Goal: Task Accomplishment & Management: Manage account settings

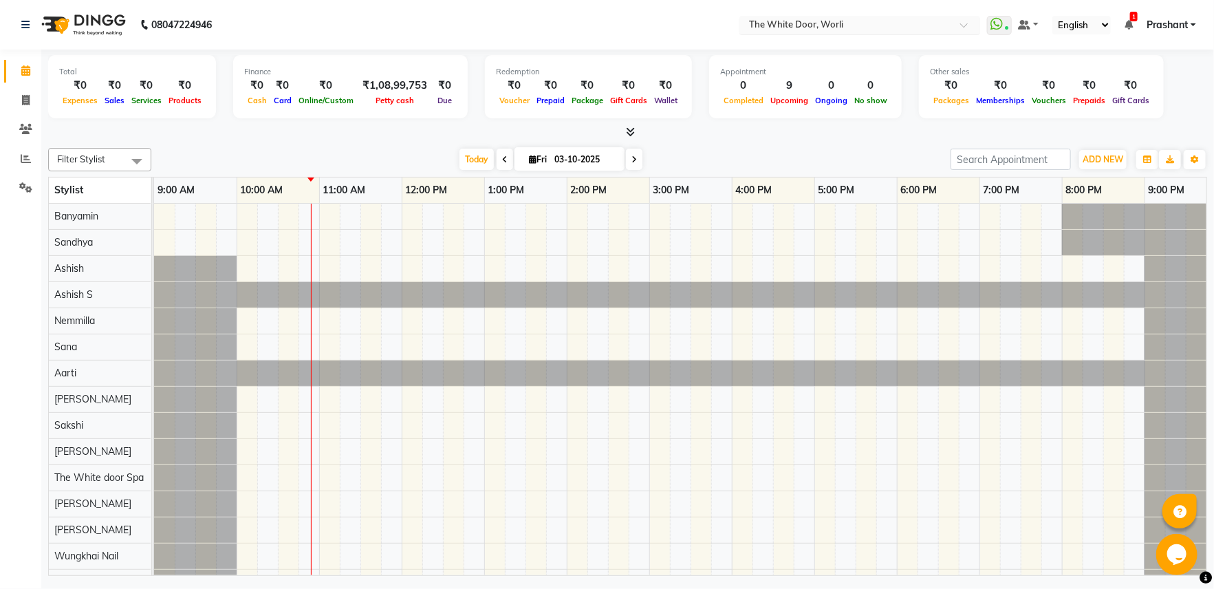
click at [773, 24] on input "text" at bounding box center [846, 26] width 200 height 14
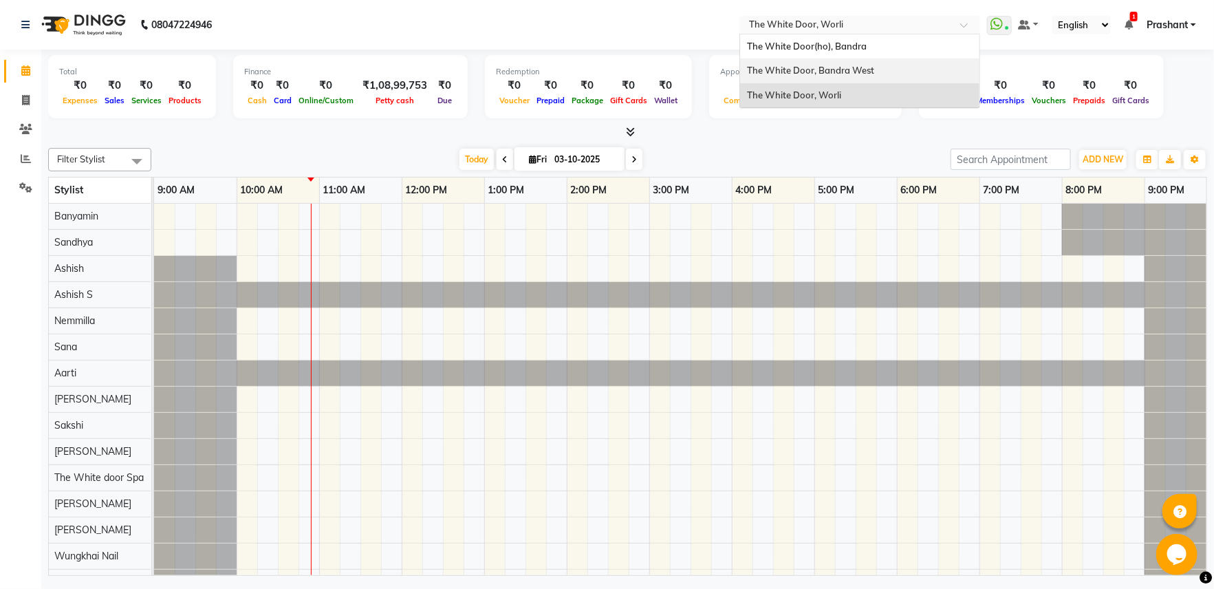
click at [841, 74] on span "The White Door, Bandra West" at bounding box center [810, 70] width 127 height 11
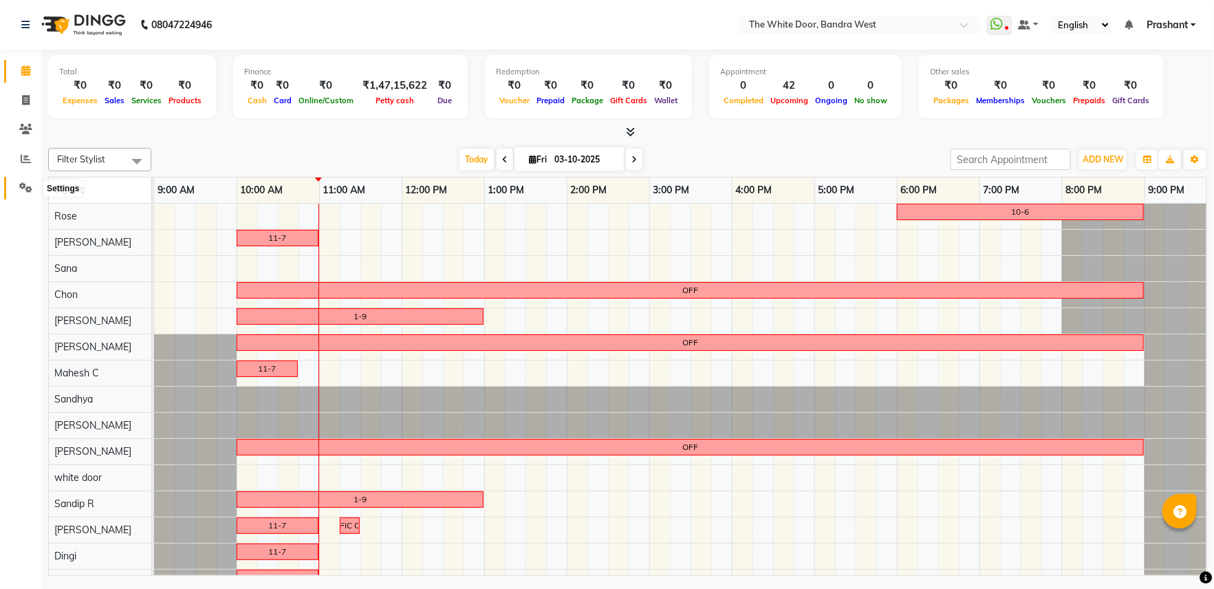
click at [26, 187] on icon at bounding box center [25, 187] width 13 height 10
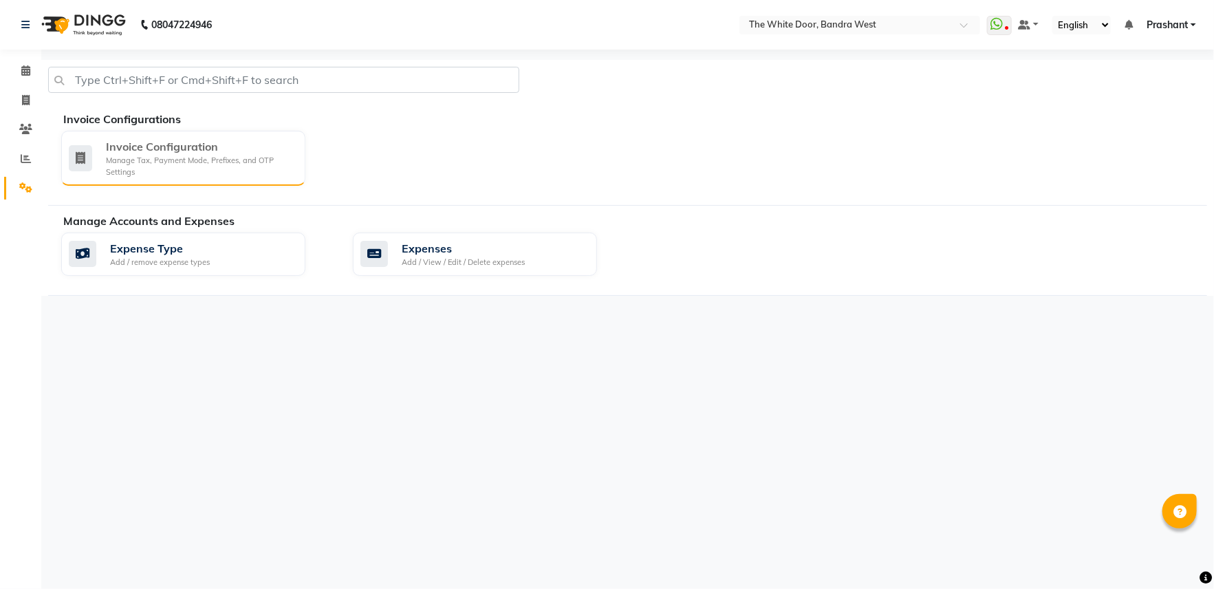
click at [121, 162] on div "Manage Tax, Payment Mode, Prefixes, and OTP Settings" at bounding box center [200, 166] width 188 height 23
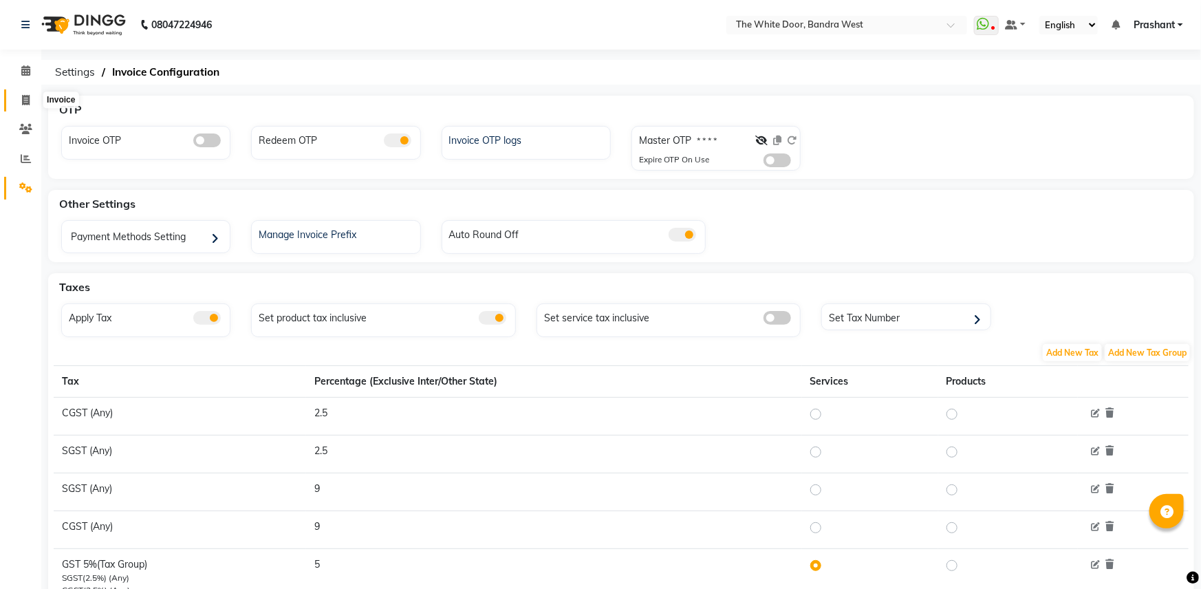
click at [23, 104] on icon at bounding box center [26, 100] width 8 height 10
select select "3980"
select select "service"
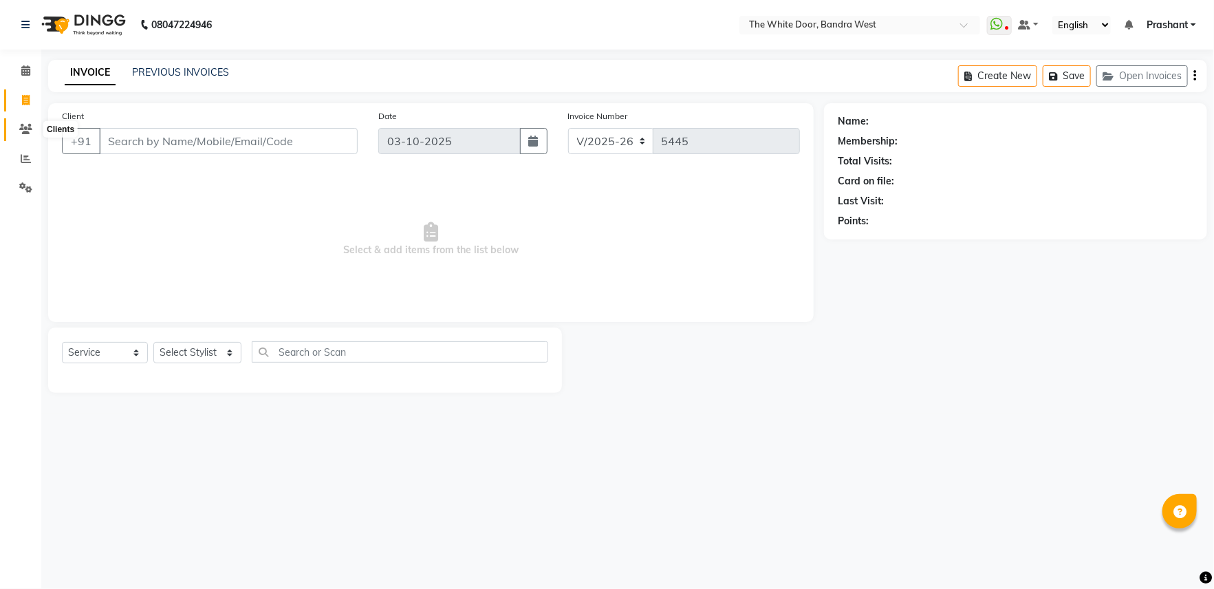
click at [31, 127] on icon at bounding box center [25, 129] width 13 height 10
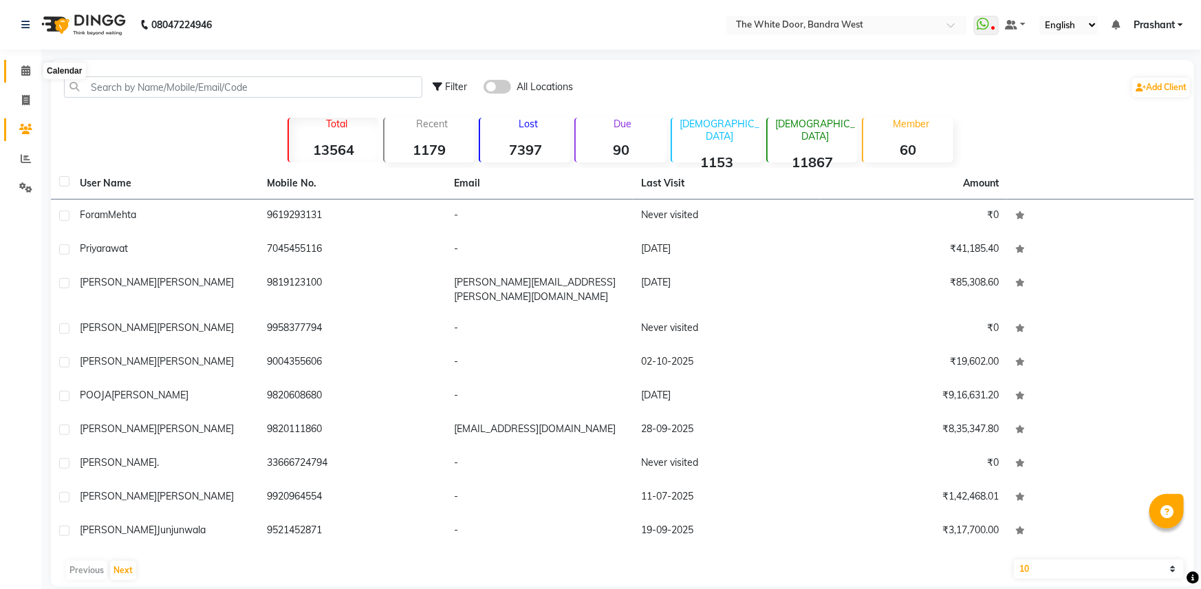
click at [25, 72] on icon at bounding box center [25, 70] width 9 height 10
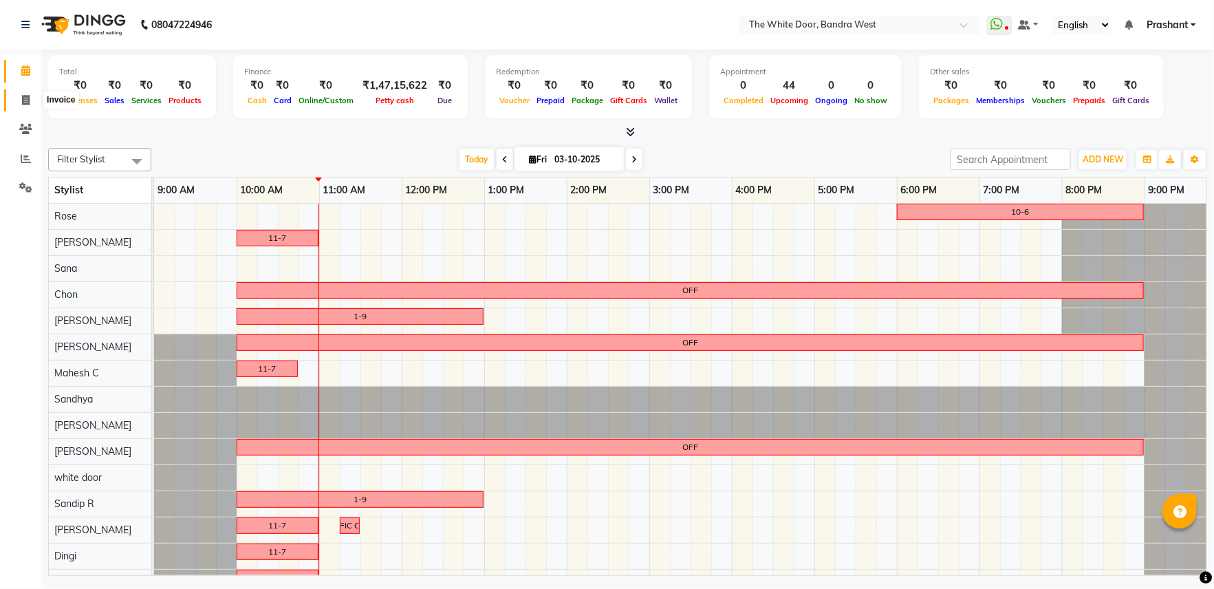
click at [34, 103] on span at bounding box center [26, 101] width 24 height 16
select select "3980"
select select "service"
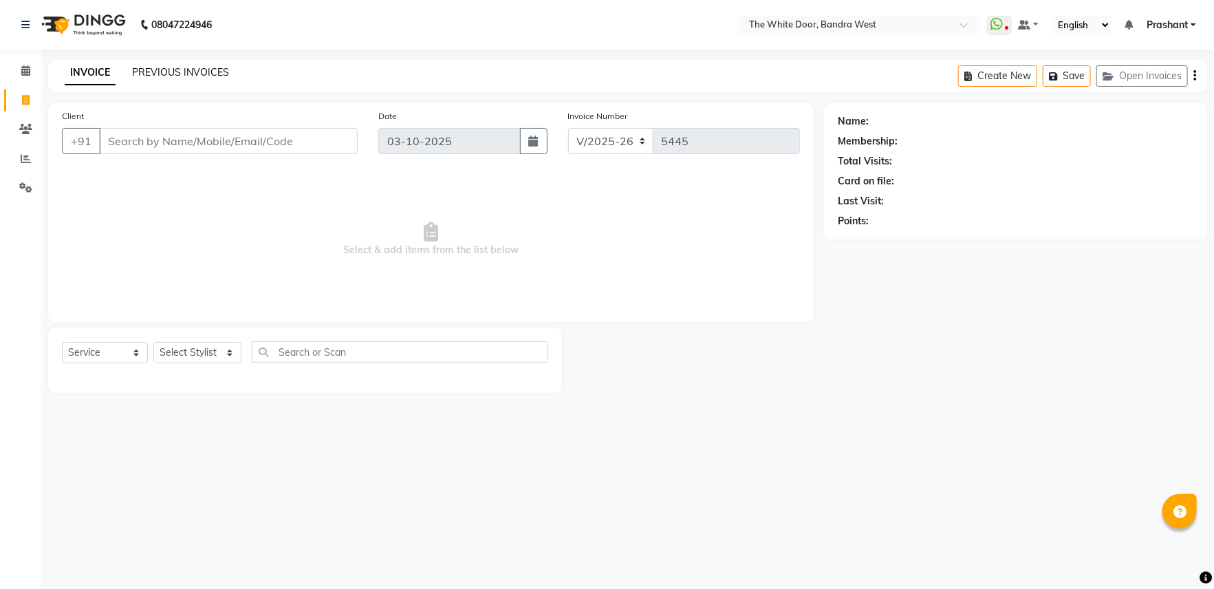
click at [179, 72] on link "PREVIOUS INVOICES" at bounding box center [180, 72] width 97 height 12
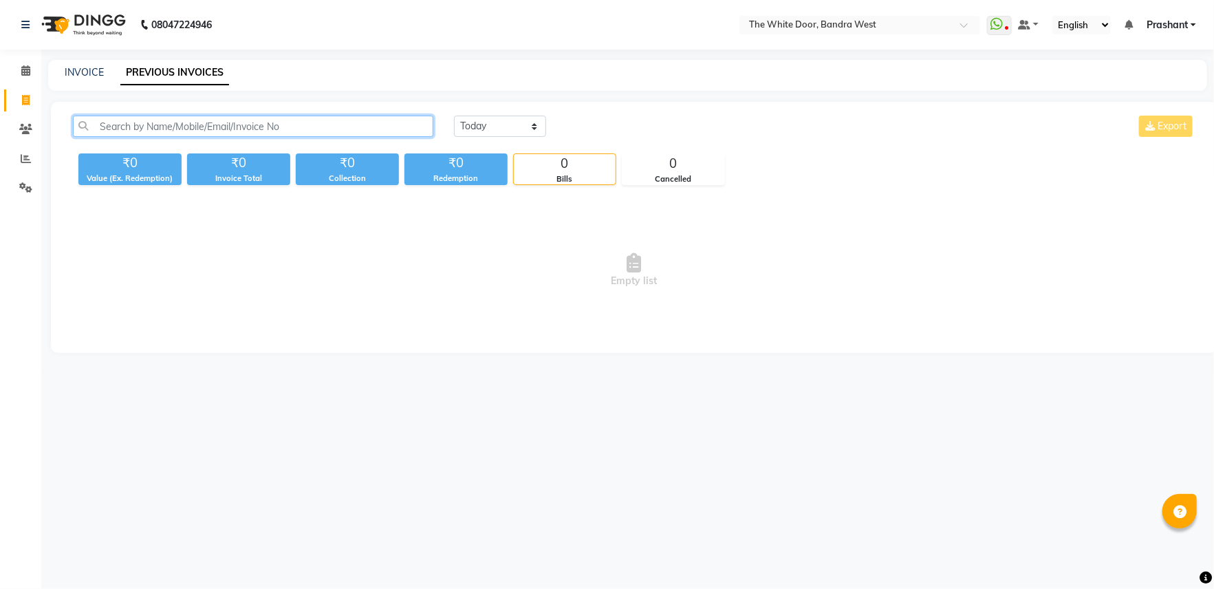
click at [180, 136] on input "text" at bounding box center [253, 126] width 360 height 21
paste input "V/2025-26/1653"
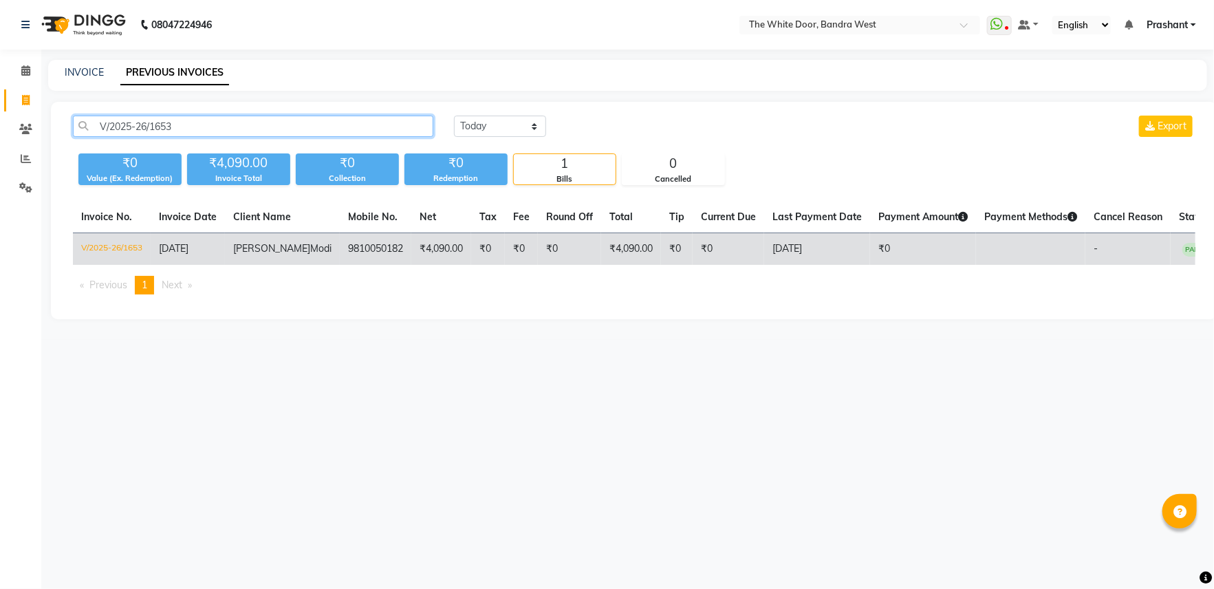
type input "V/2025-26/1653"
click at [124, 245] on td "V/2025-26/1653" at bounding box center [112, 249] width 78 height 32
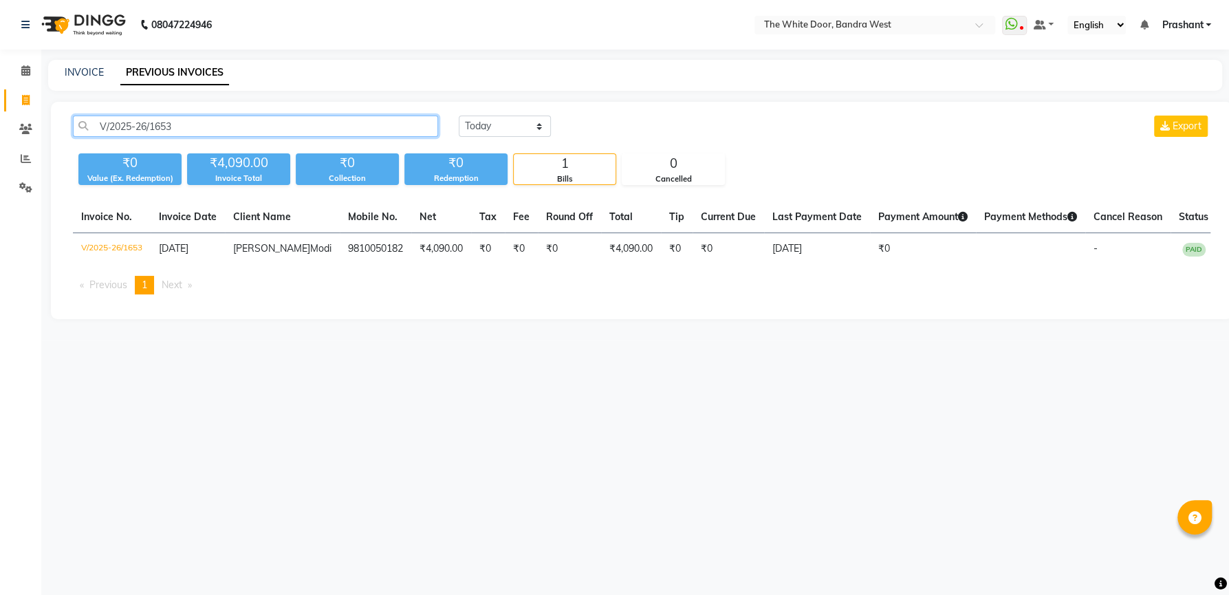
click at [341, 126] on input "V/2025-26/1653" at bounding box center [255, 126] width 365 height 21
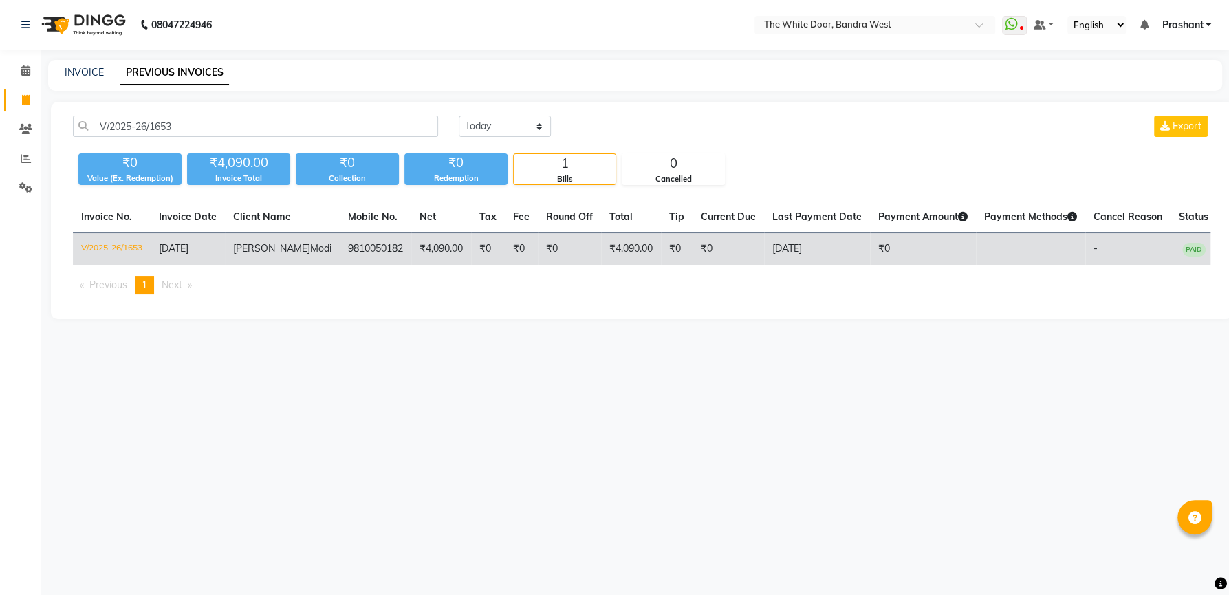
click at [91, 248] on td "V/2025-26/1653" at bounding box center [112, 249] width 78 height 32
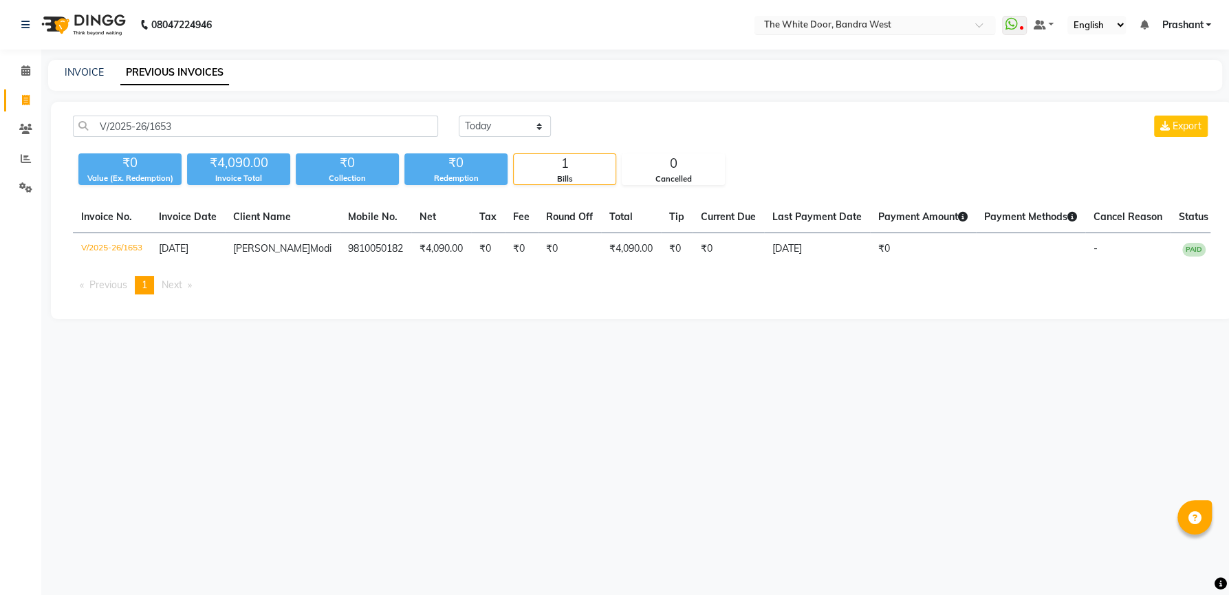
click at [831, 32] on input "text" at bounding box center [862, 26] width 200 height 14
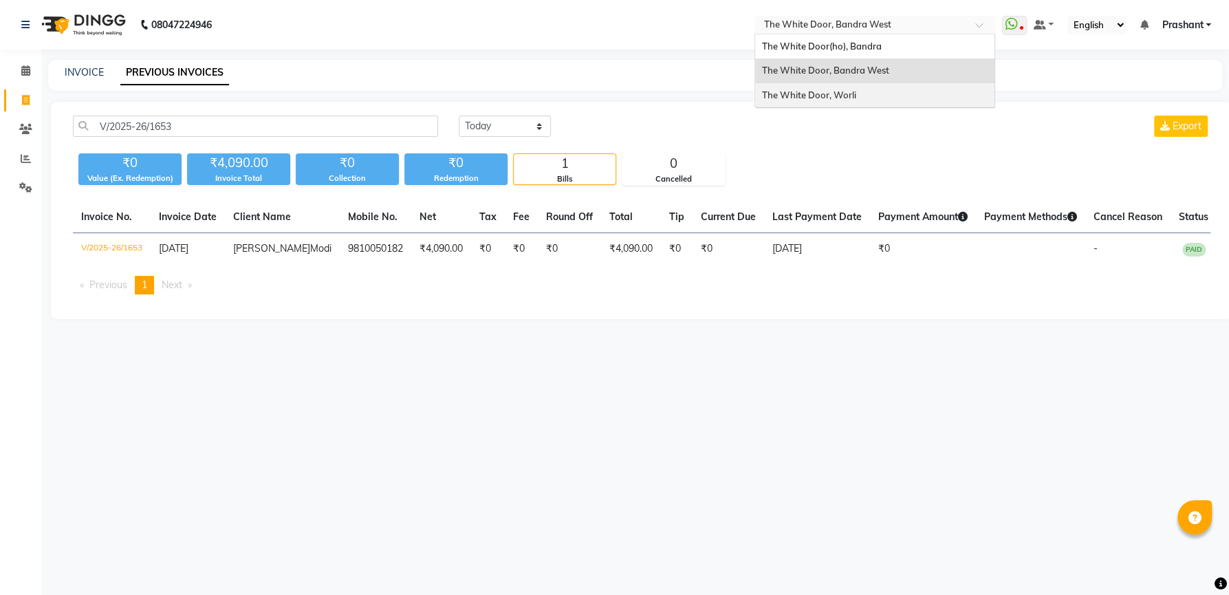
click at [834, 101] on div "The White Door, Worli" at bounding box center [874, 95] width 239 height 25
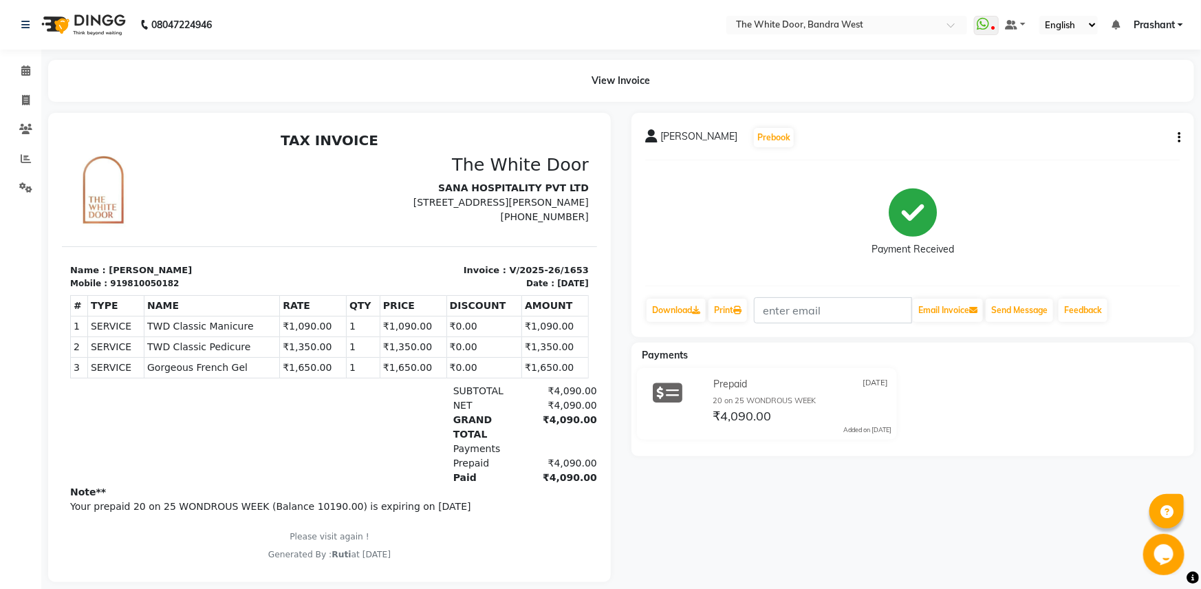
click at [1178, 139] on button "button" at bounding box center [1176, 138] width 8 height 14
click at [1099, 165] on div "Edit Invoice" at bounding box center [1111, 163] width 94 height 17
select select "service"
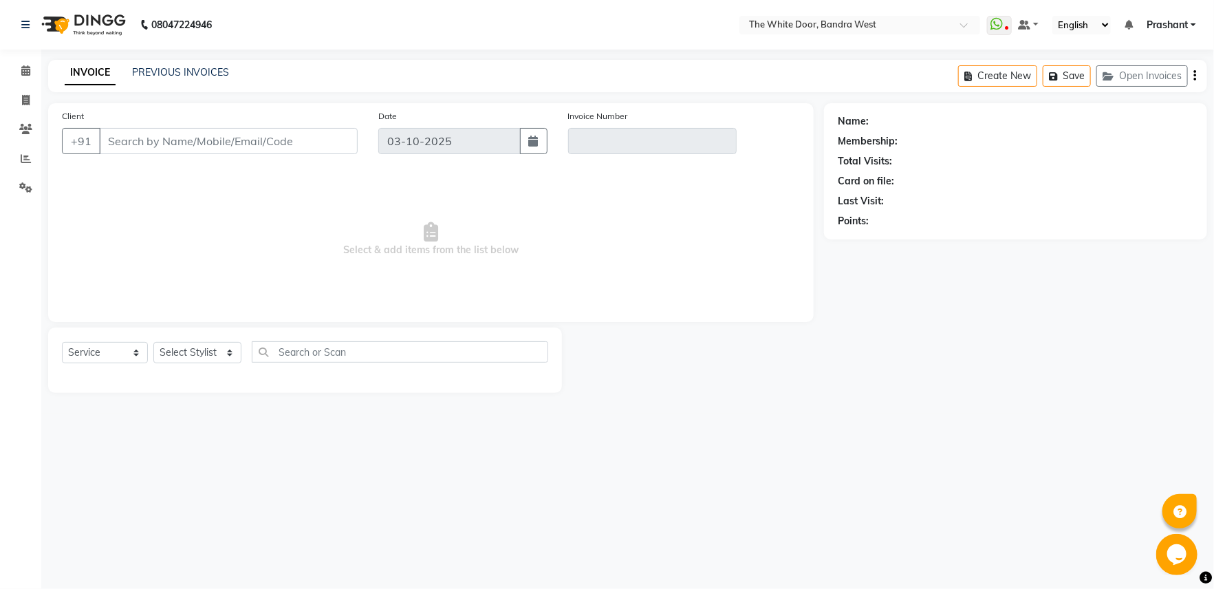
type input "9810050182"
type input "V/2025-26/1653"
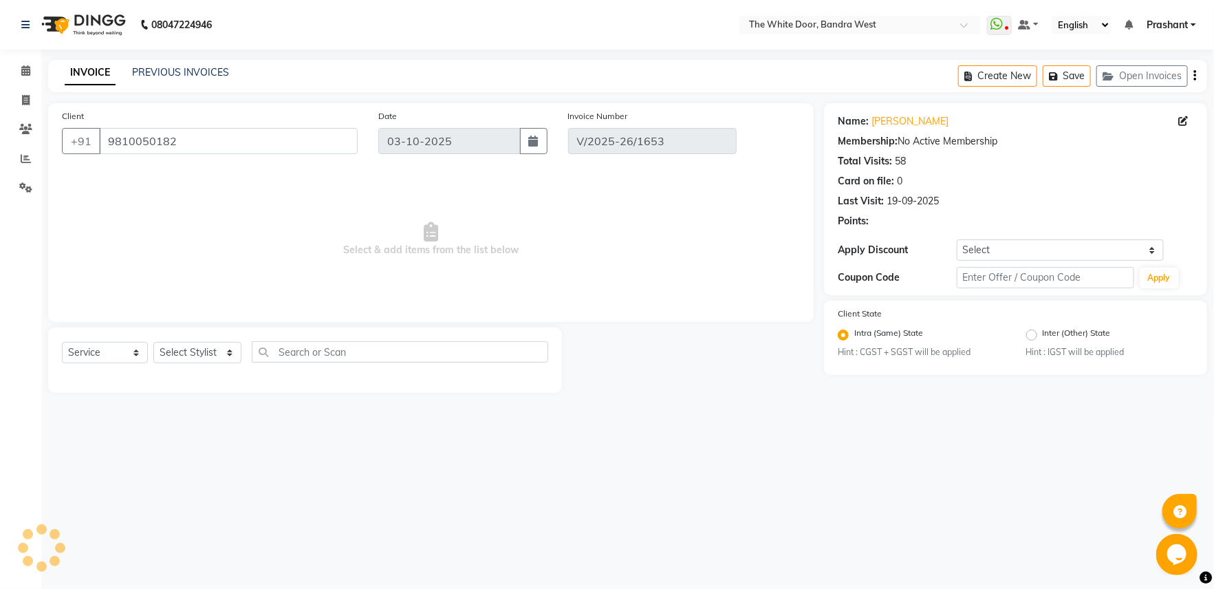
type input "25-05-2025"
select select "select"
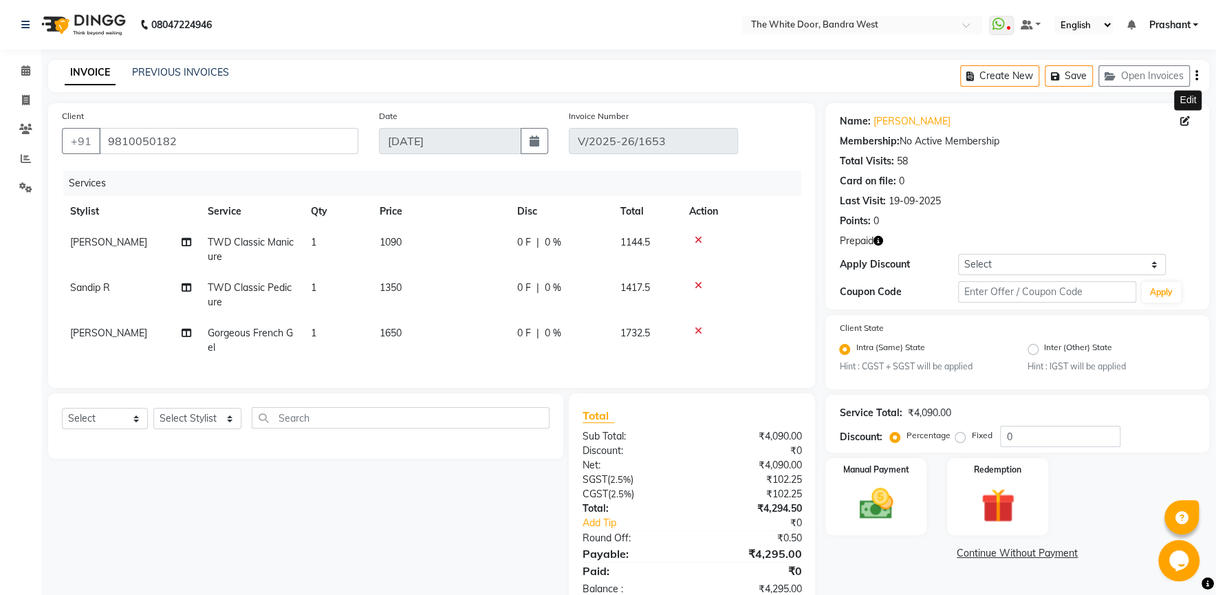
click at [1185, 118] on icon at bounding box center [1186, 121] width 10 height 10
select select "[DEMOGRAPHIC_DATA]"
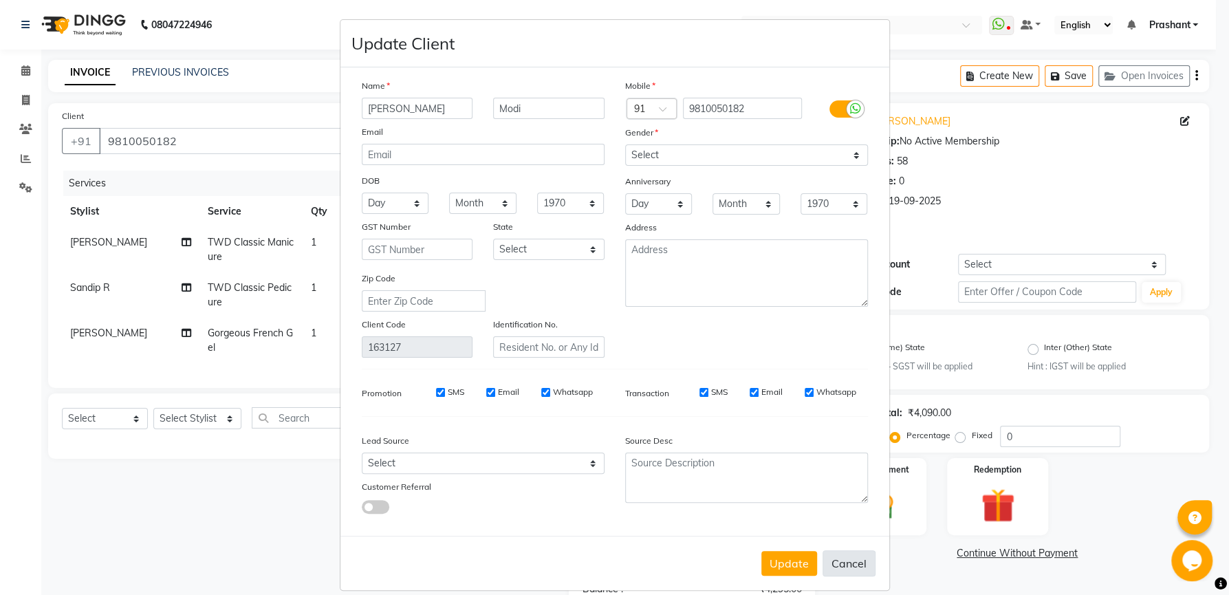
click at [853, 574] on button "Cancel" at bounding box center [849, 563] width 53 height 26
select select
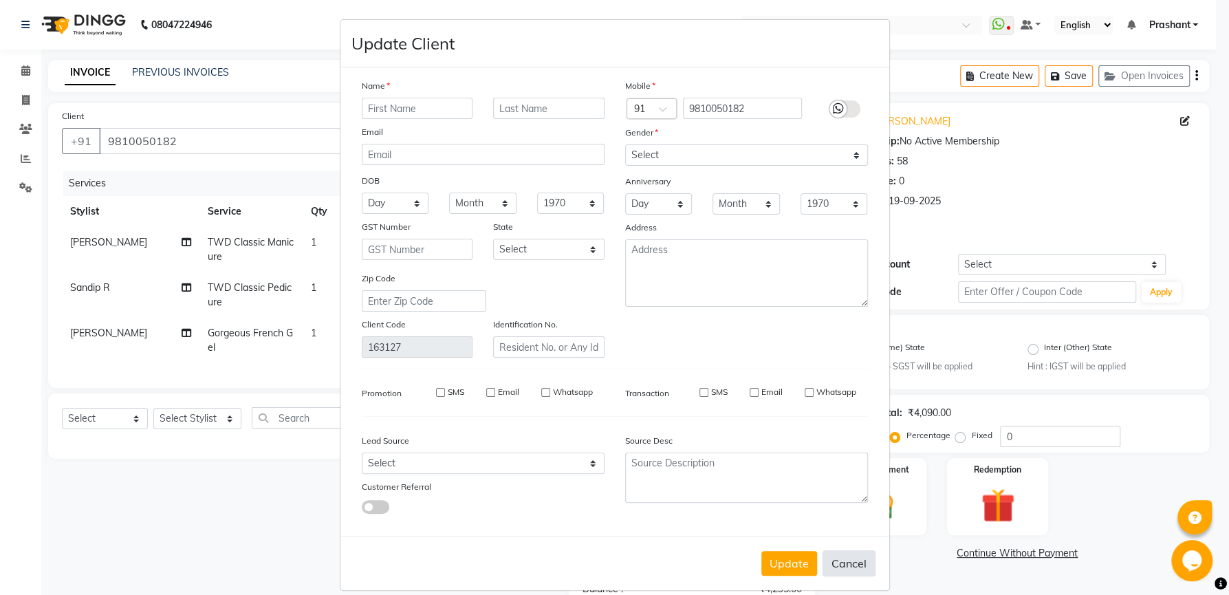
select select
checkbox input "false"
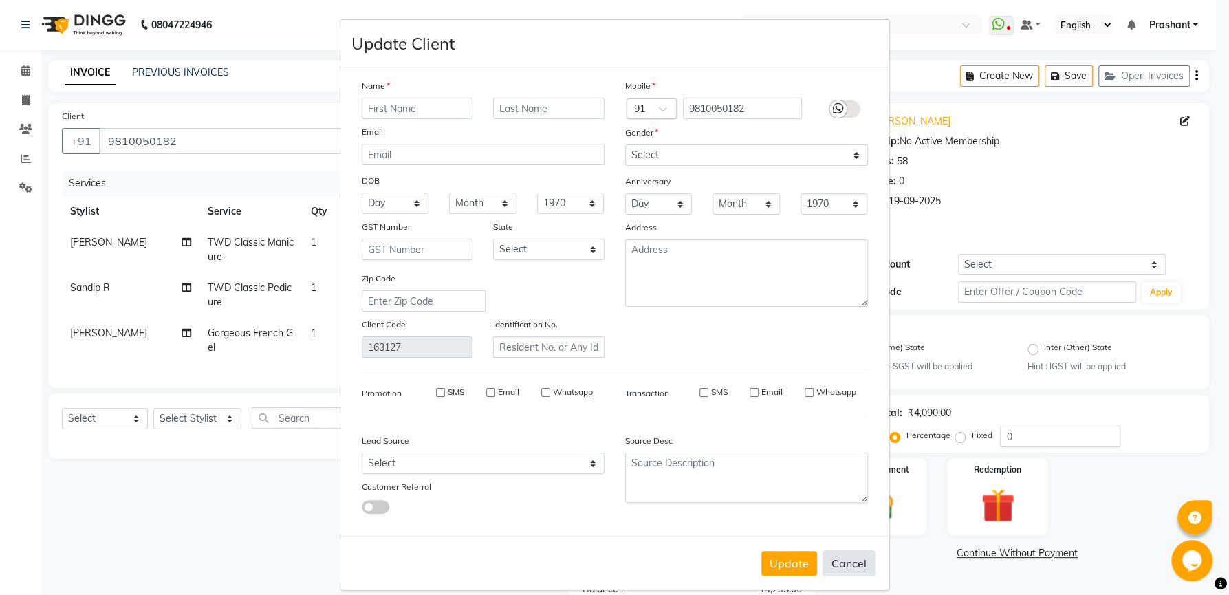
checkbox input "false"
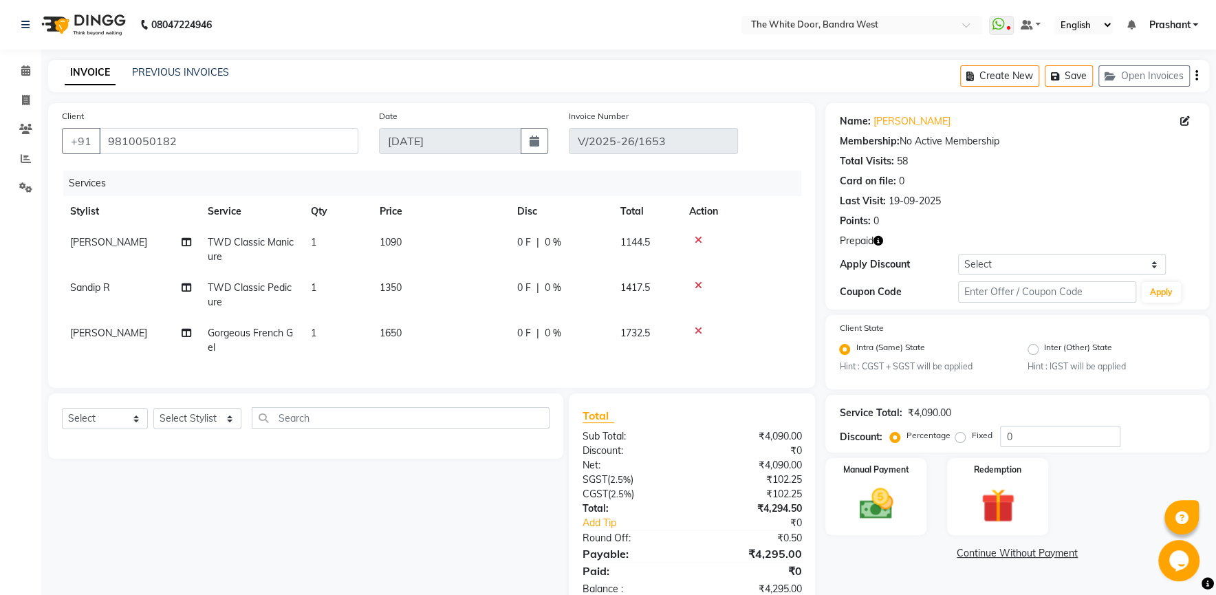
click at [1197, 76] on icon "button" at bounding box center [1197, 76] width 3 height 1
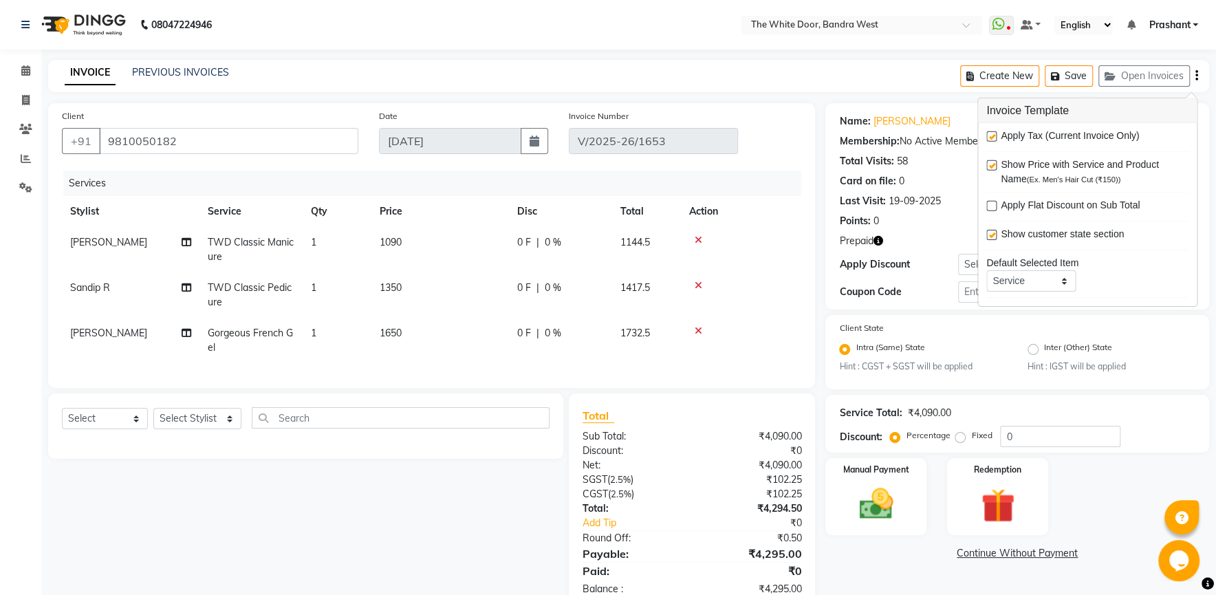
click at [1176, 429] on div "Discount: Percentage Fixed 0" at bounding box center [1017, 436] width 356 height 21
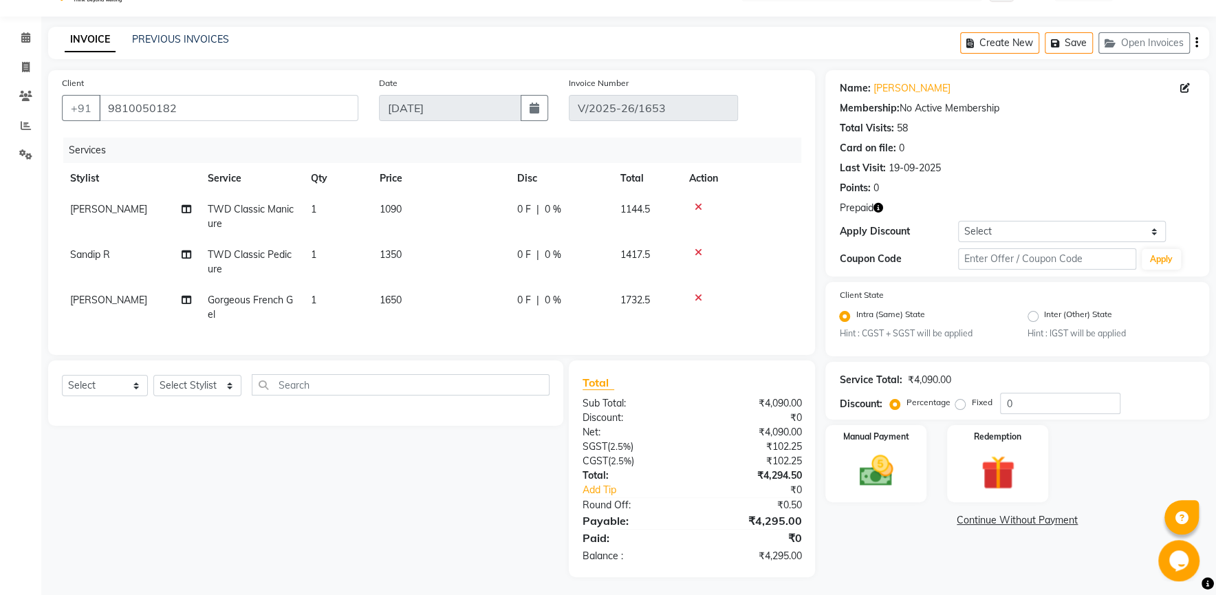
scroll to position [49, 0]
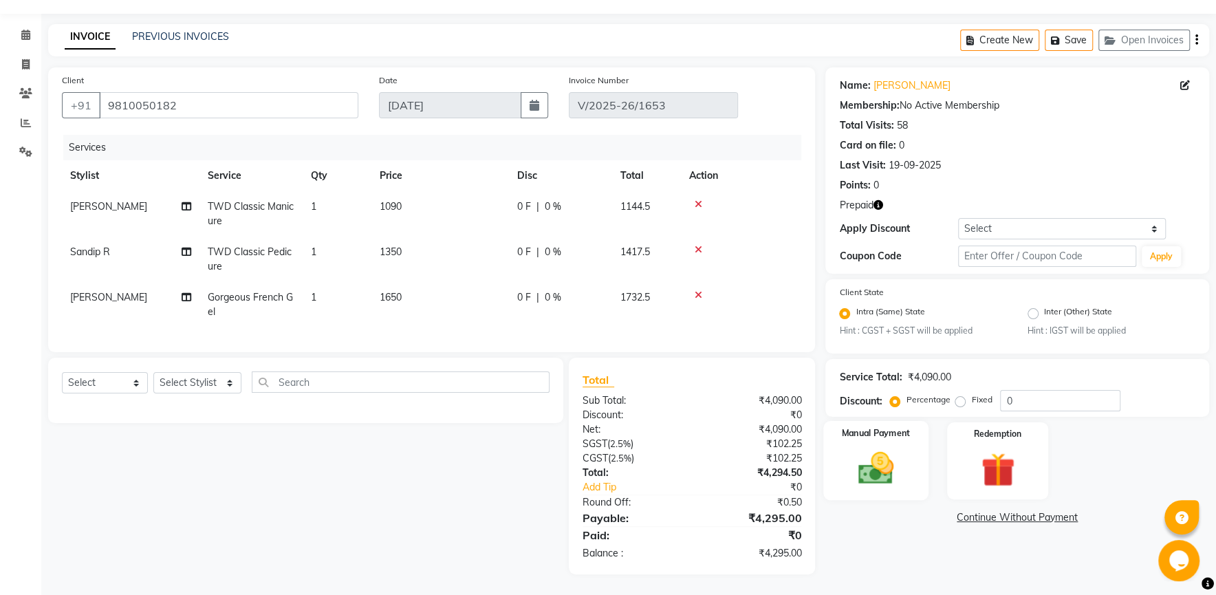
click at [867, 449] on img at bounding box center [876, 469] width 57 height 41
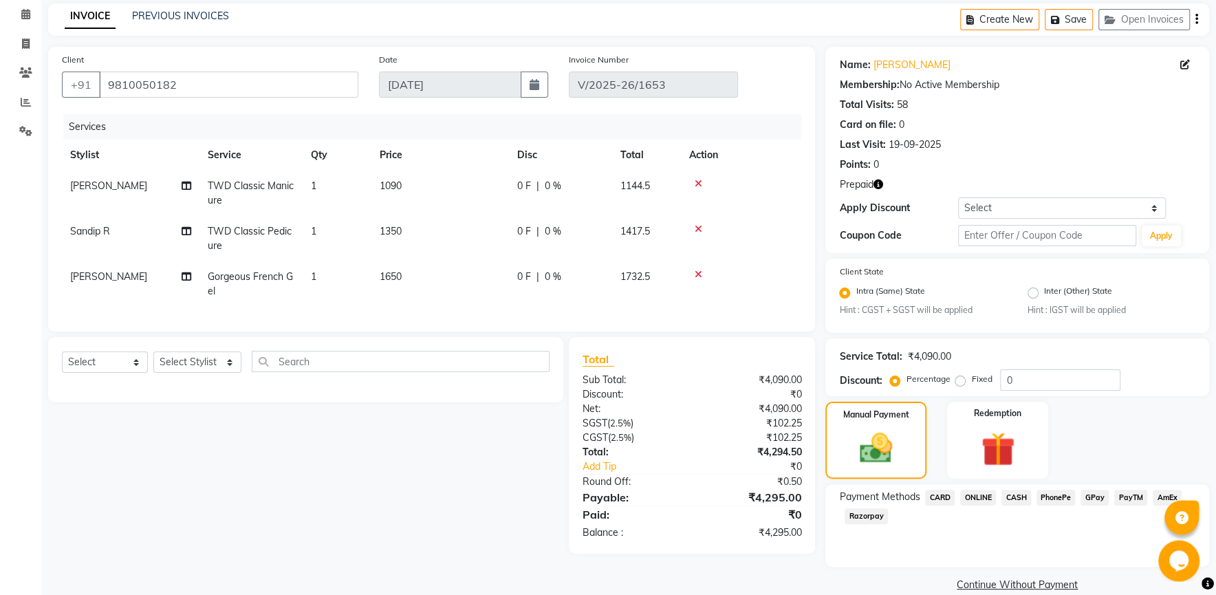
scroll to position [74, 0]
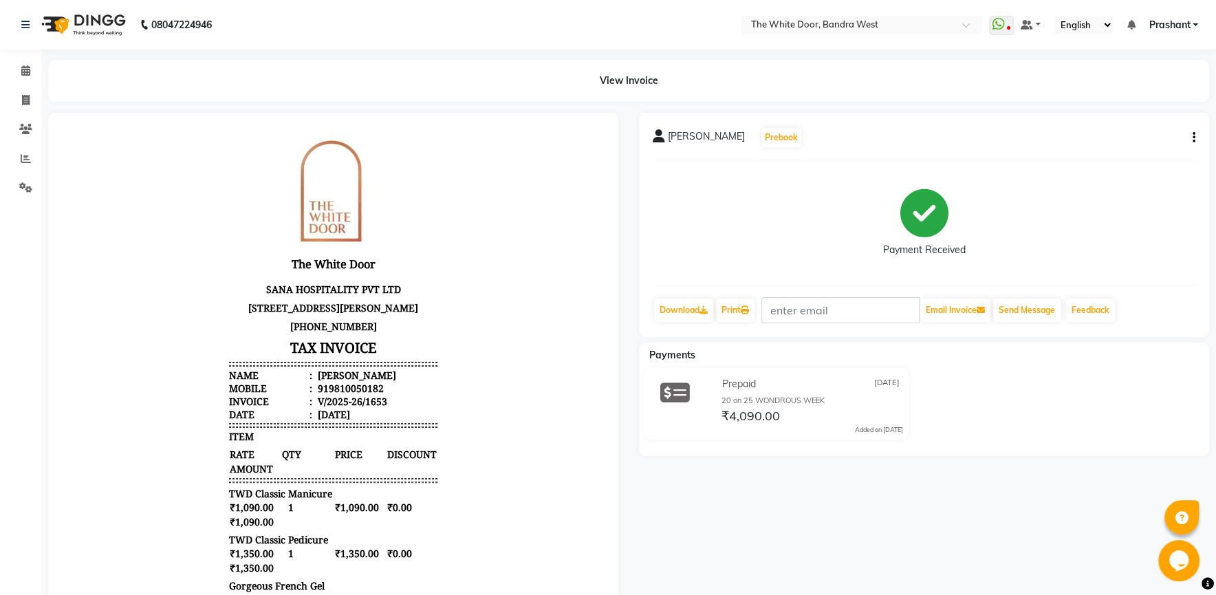
click at [1193, 138] on icon "button" at bounding box center [1194, 138] width 3 height 1
click at [1103, 164] on div "Edit Invoice" at bounding box center [1126, 163] width 94 height 17
select select "service"
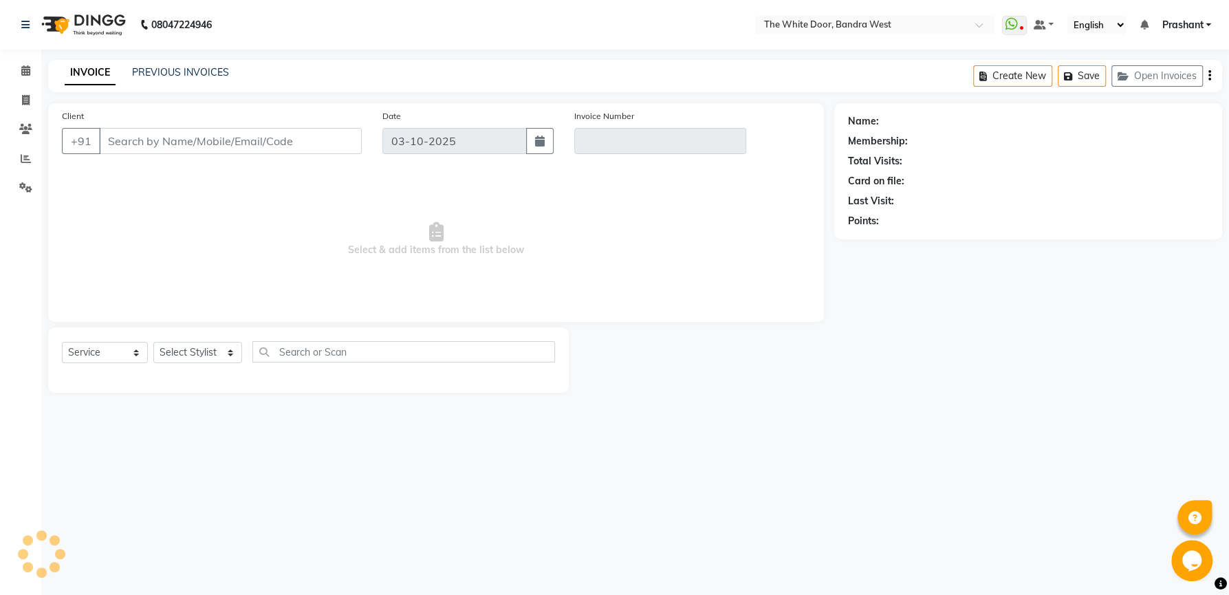
type input "9810050182"
type input "V/2025-26/1653"
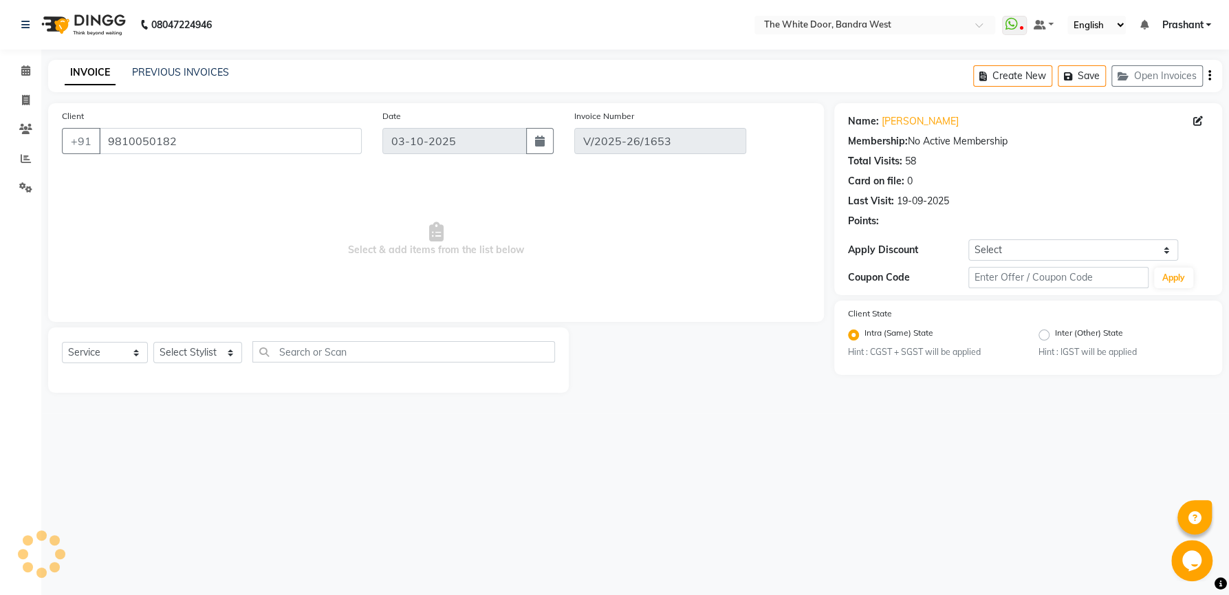
type input "25-05-2025"
select select "select"
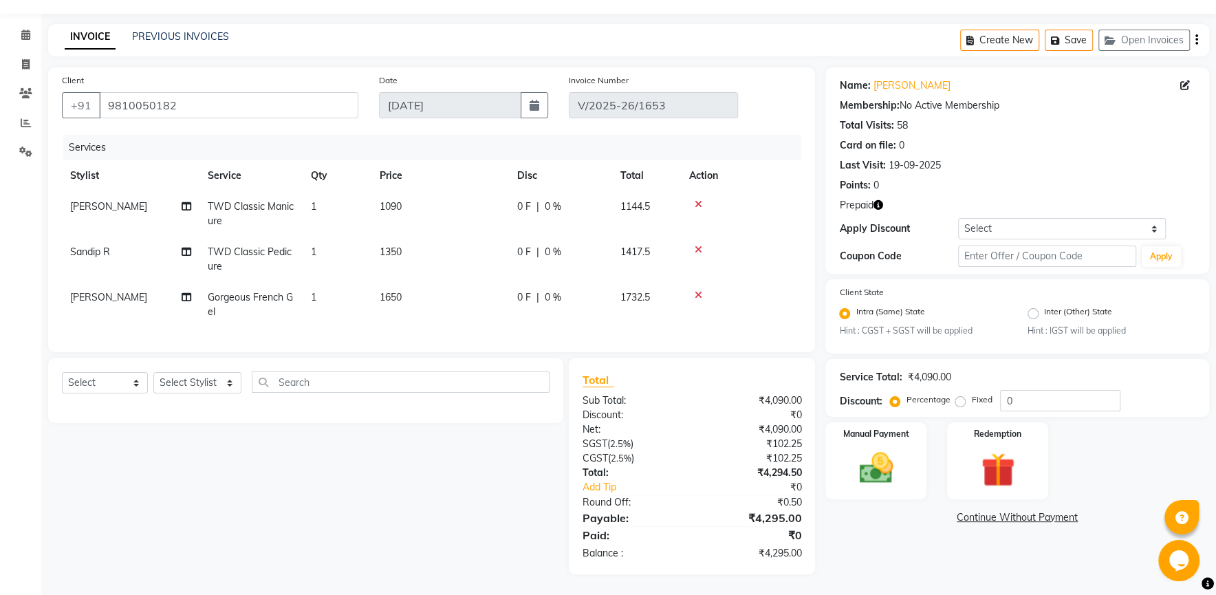
scroll to position [49, 0]
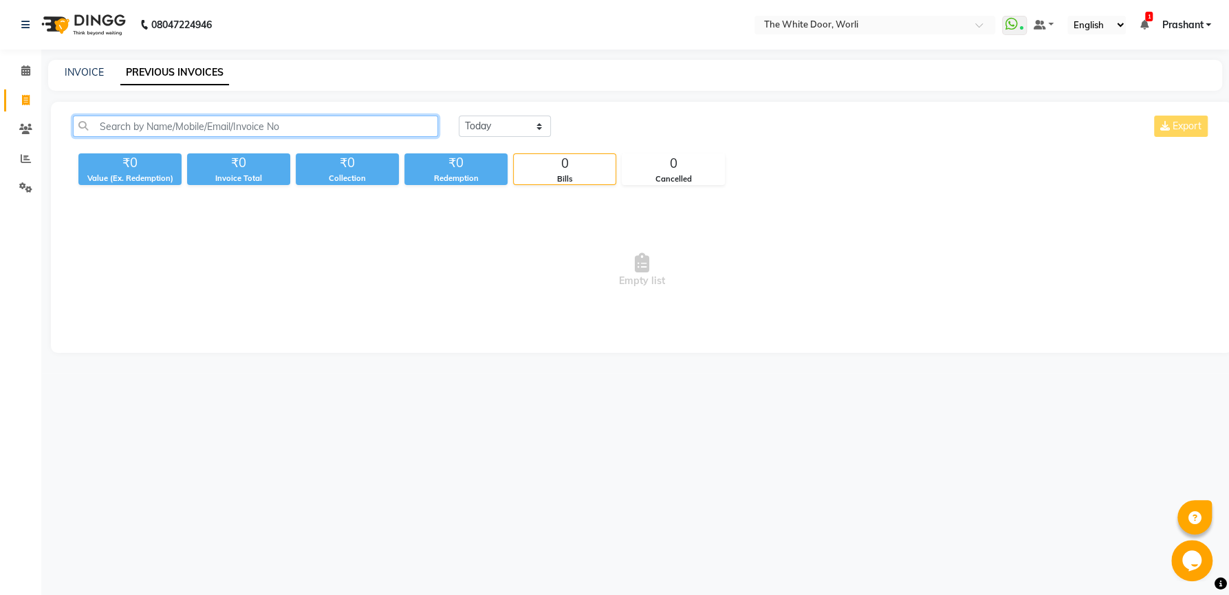
click at [282, 127] on input "text" at bounding box center [255, 126] width 365 height 21
paste input "V/2025-26/1653"
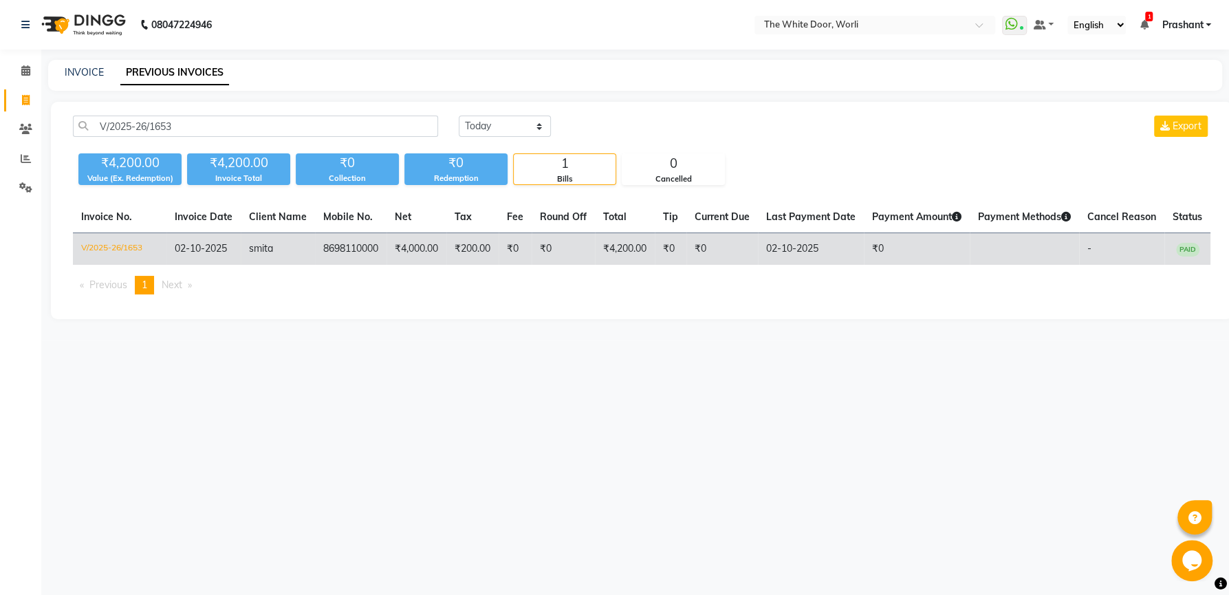
click at [114, 242] on td "V/2025-26/1653" at bounding box center [120, 249] width 94 height 32
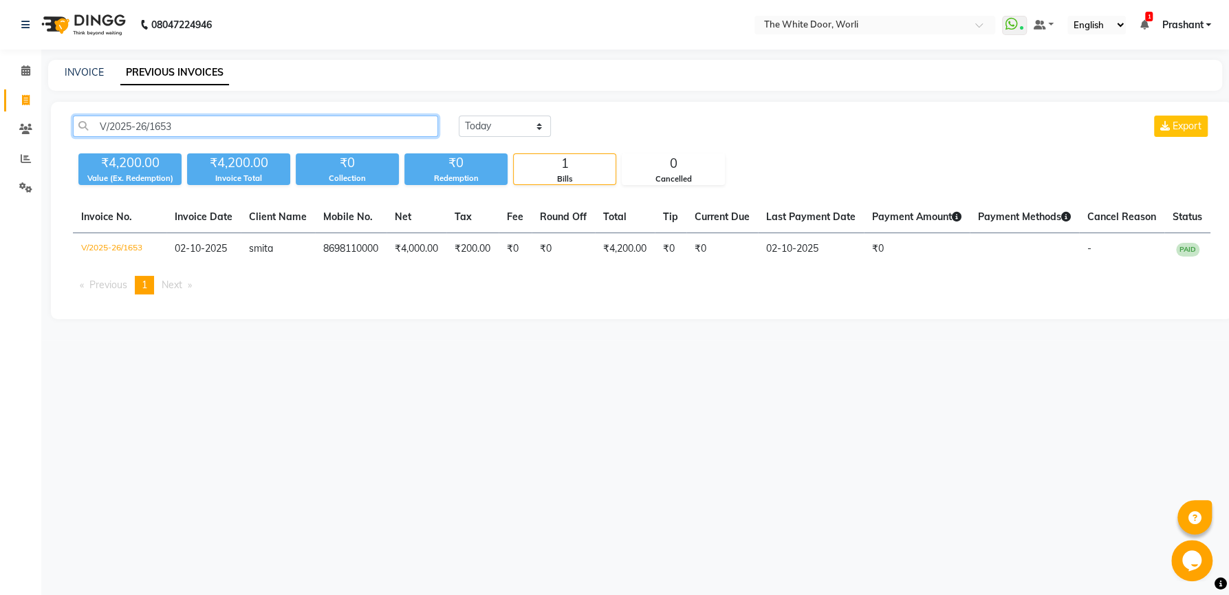
drag, startPoint x: 213, startPoint y: 133, endPoint x: 0, endPoint y: 103, distance: 214.7
click at [73, 116] on input "V/2025-26/1653" at bounding box center [255, 126] width 365 height 21
paste input "9820456577"
type input "9820456577"
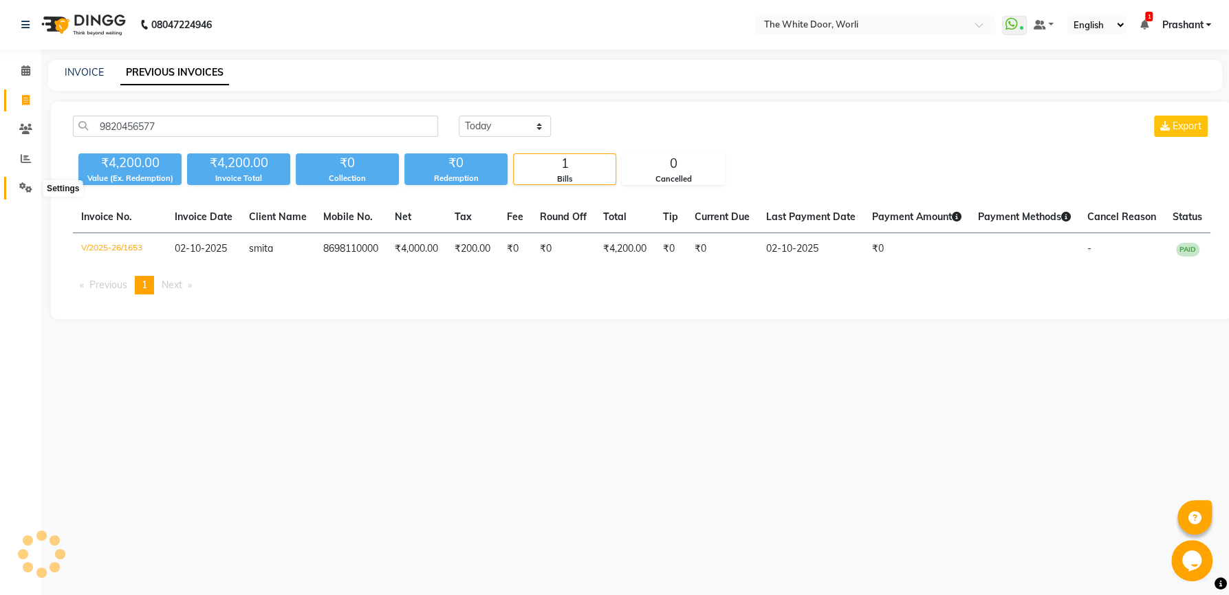
click at [28, 183] on span at bounding box center [26, 188] width 24 height 16
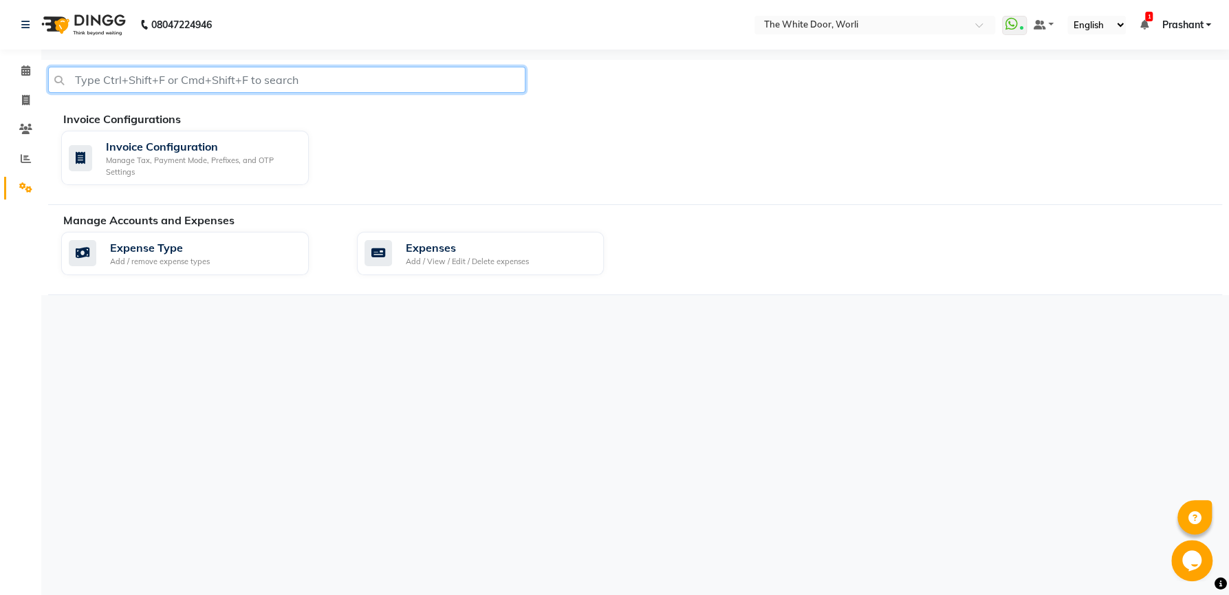
click at [196, 80] on input "text" at bounding box center [286, 80] width 477 height 26
paste input "9820456577"
type input "9820456577"
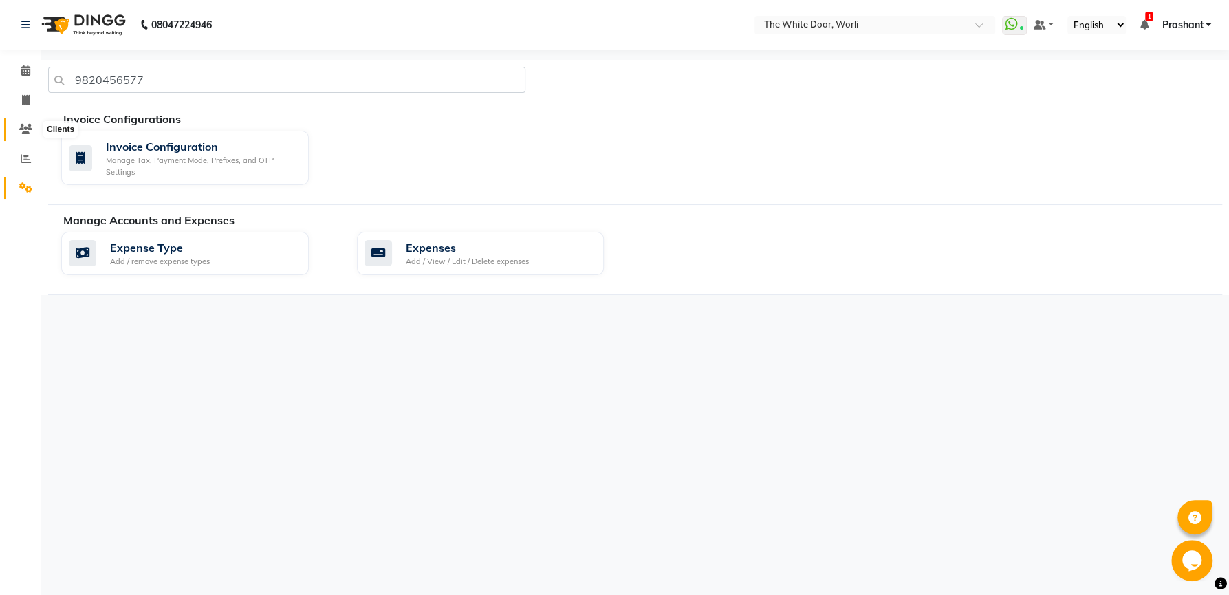
click at [23, 129] on icon at bounding box center [25, 129] width 13 height 10
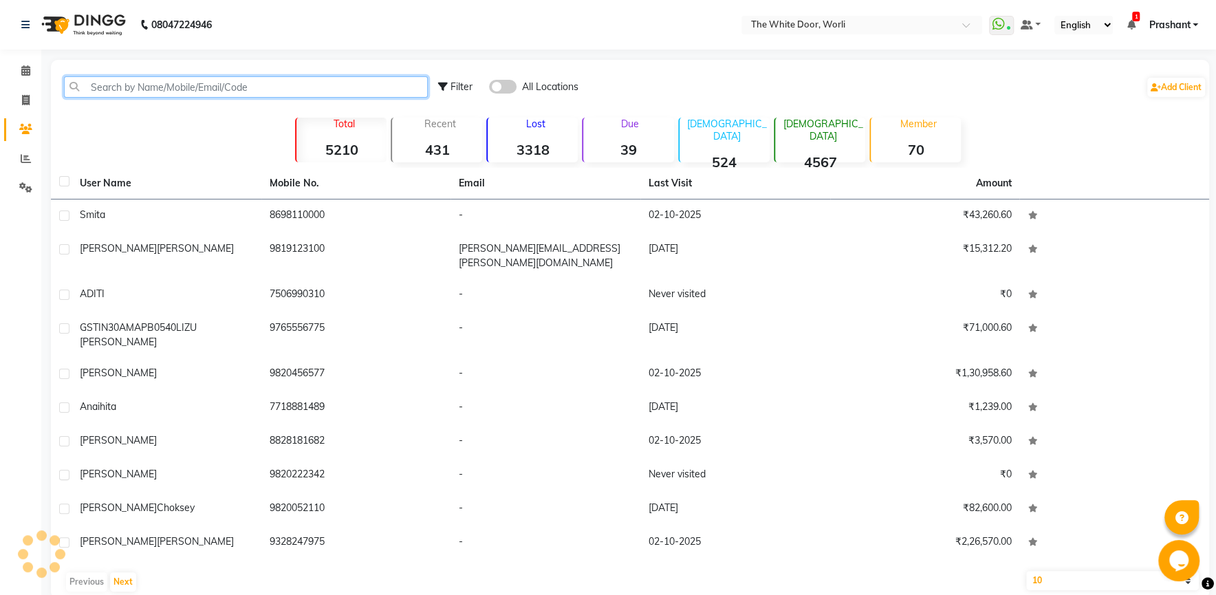
click at [209, 80] on input "text" at bounding box center [246, 86] width 364 height 21
paste input "9820456577"
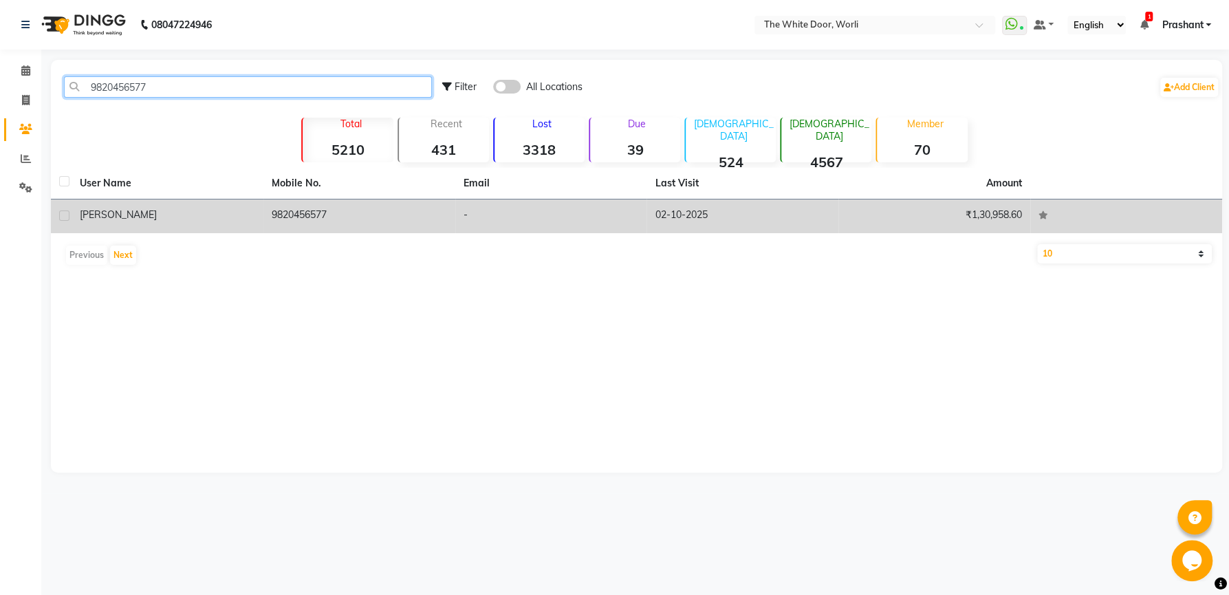
type input "9820456577"
click at [62, 218] on label at bounding box center [64, 216] width 10 height 10
click at [62, 218] on input "checkbox" at bounding box center [63, 216] width 9 height 9
checkbox input "true"
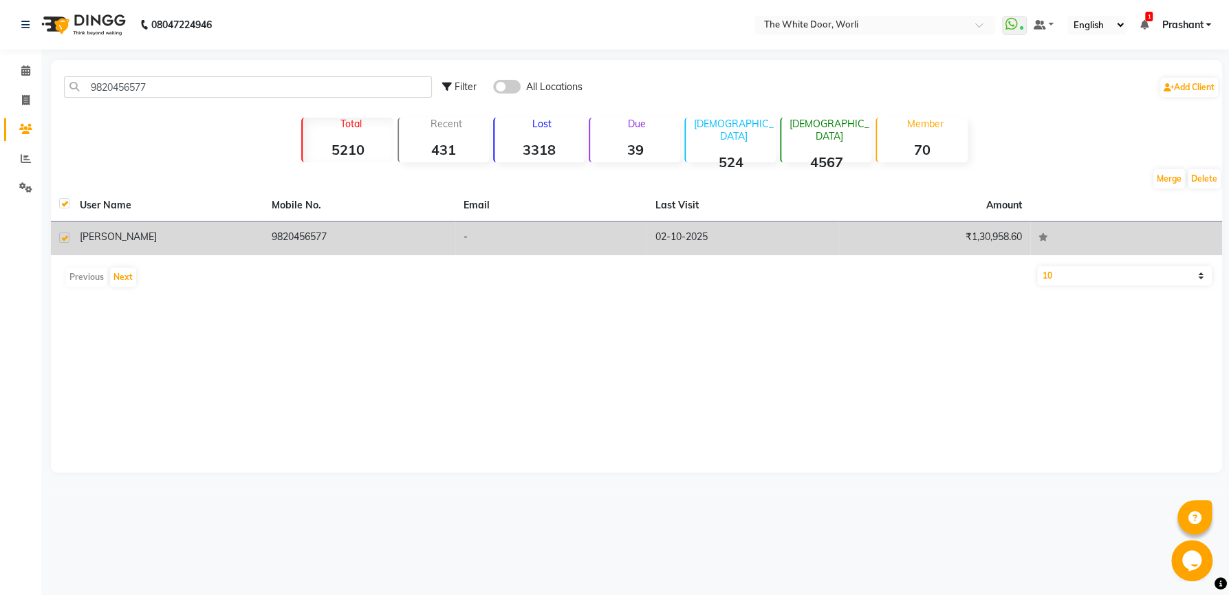
click at [87, 237] on span "alisha" at bounding box center [118, 236] width 77 height 12
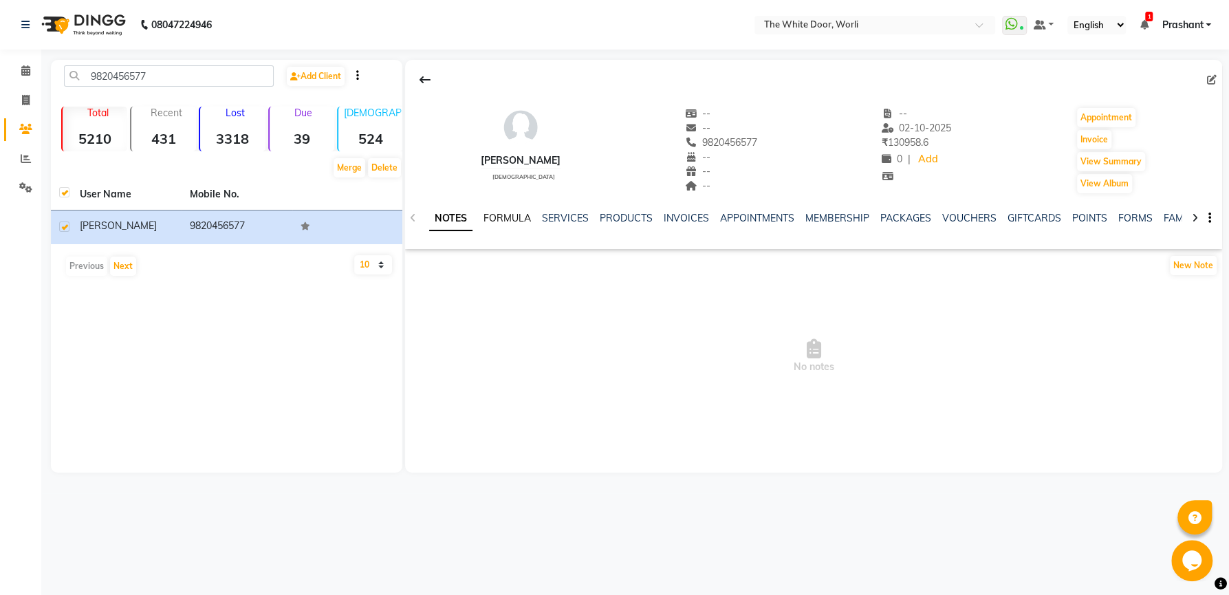
click at [516, 217] on link "FORMULA" at bounding box center [507, 218] width 47 height 12
click at [568, 217] on link "SERVICES" at bounding box center [564, 218] width 47 height 12
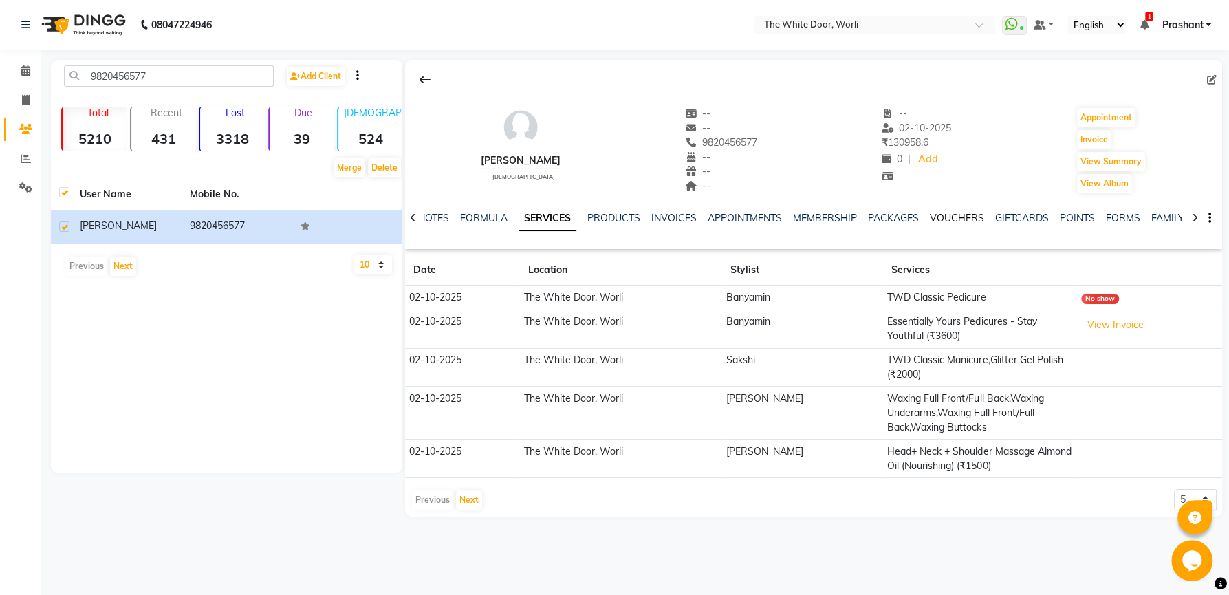
click at [947, 224] on link "VOUCHERS" at bounding box center [957, 218] width 54 height 12
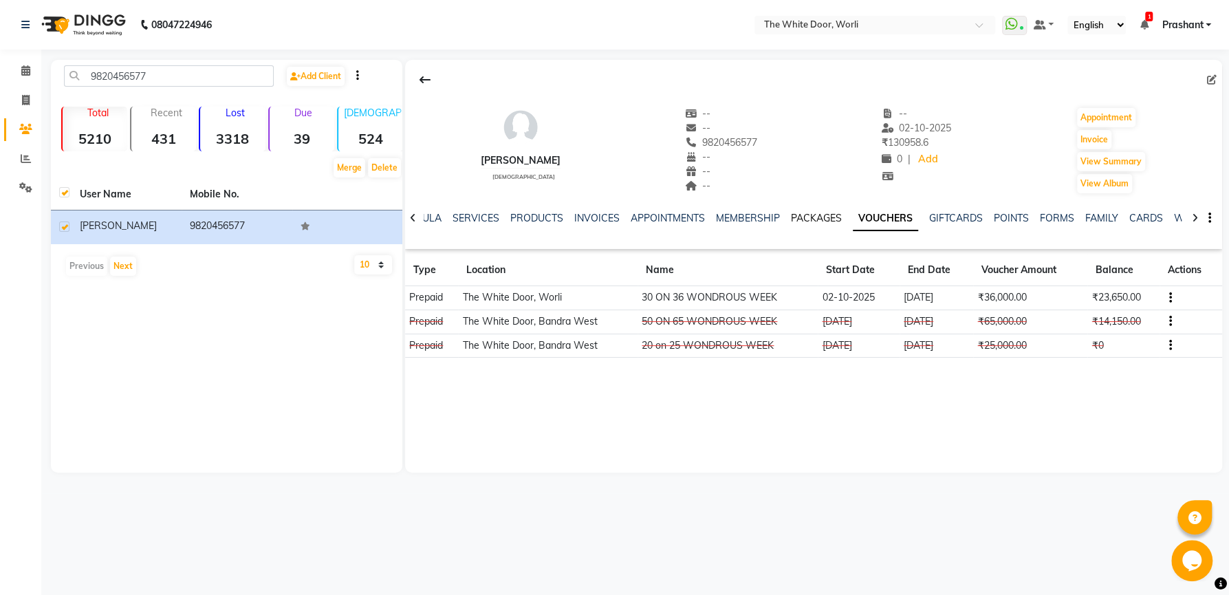
click at [816, 217] on link "PACKAGES" at bounding box center [816, 218] width 51 height 12
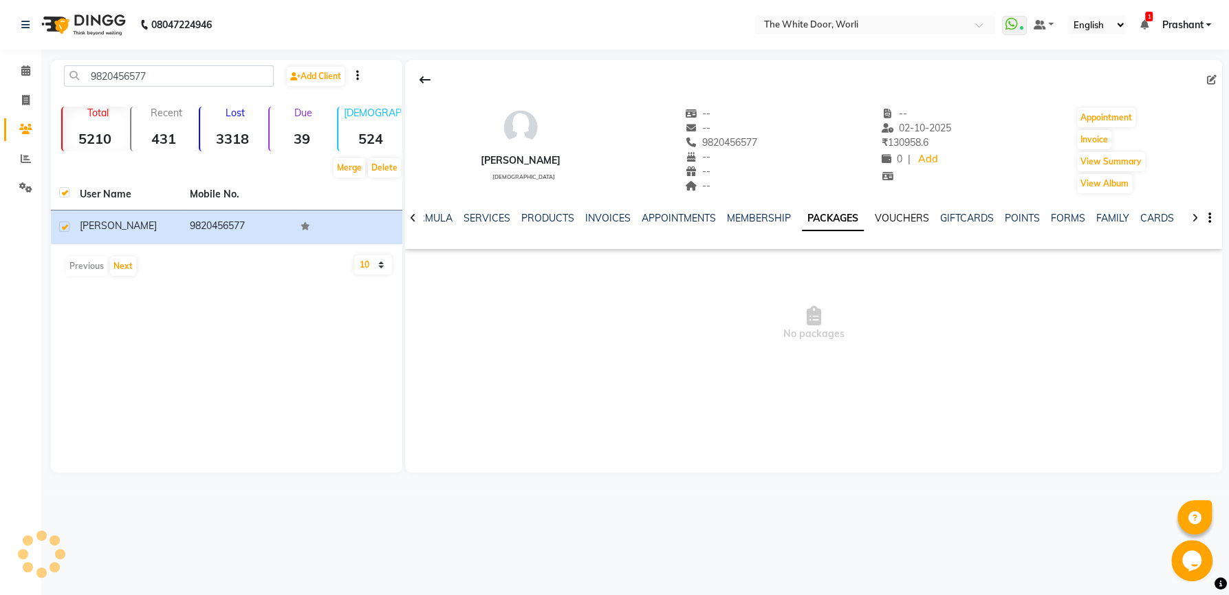
click at [906, 219] on link "VOUCHERS" at bounding box center [902, 218] width 54 height 12
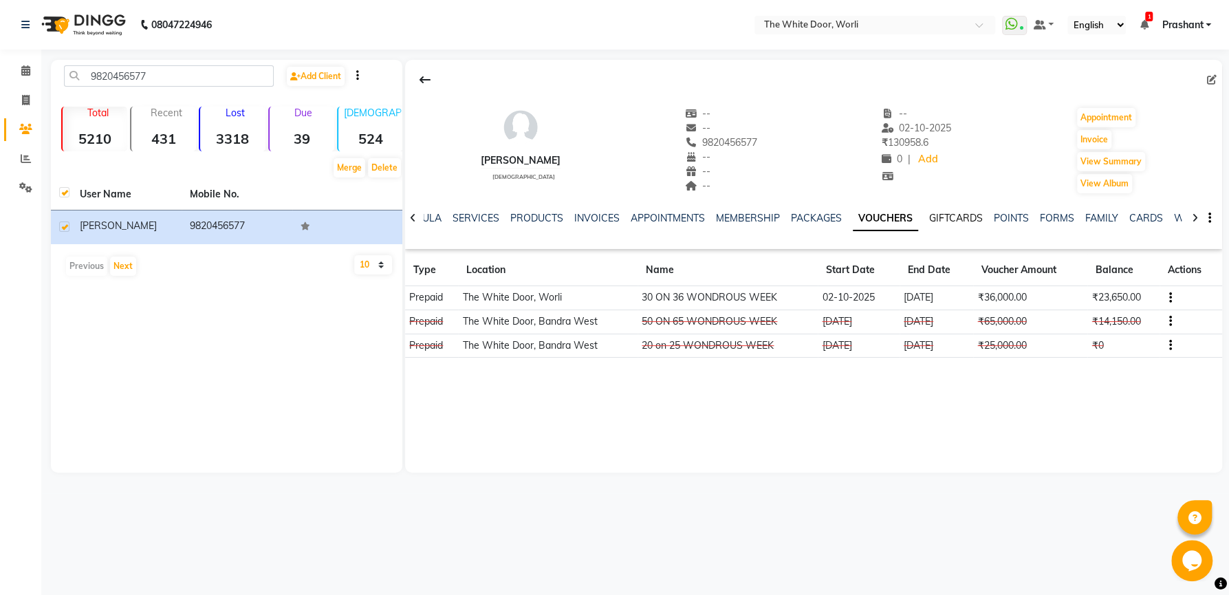
click at [954, 218] on link "GIFTCARDS" at bounding box center [956, 218] width 54 height 12
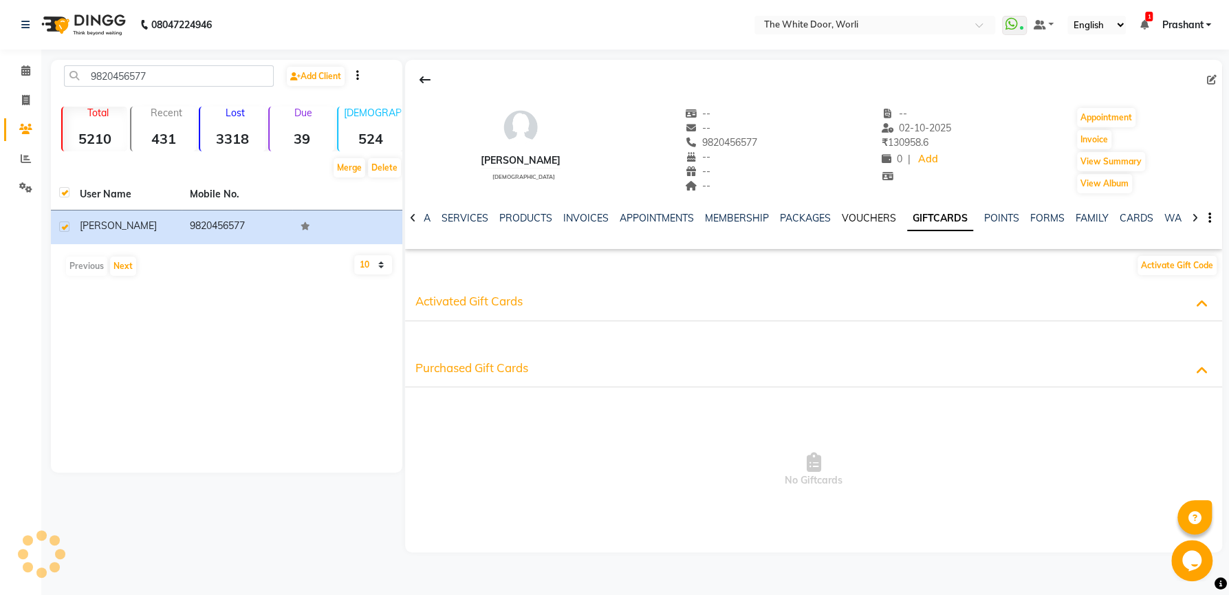
click at [878, 215] on link "VOUCHERS" at bounding box center [869, 218] width 54 height 12
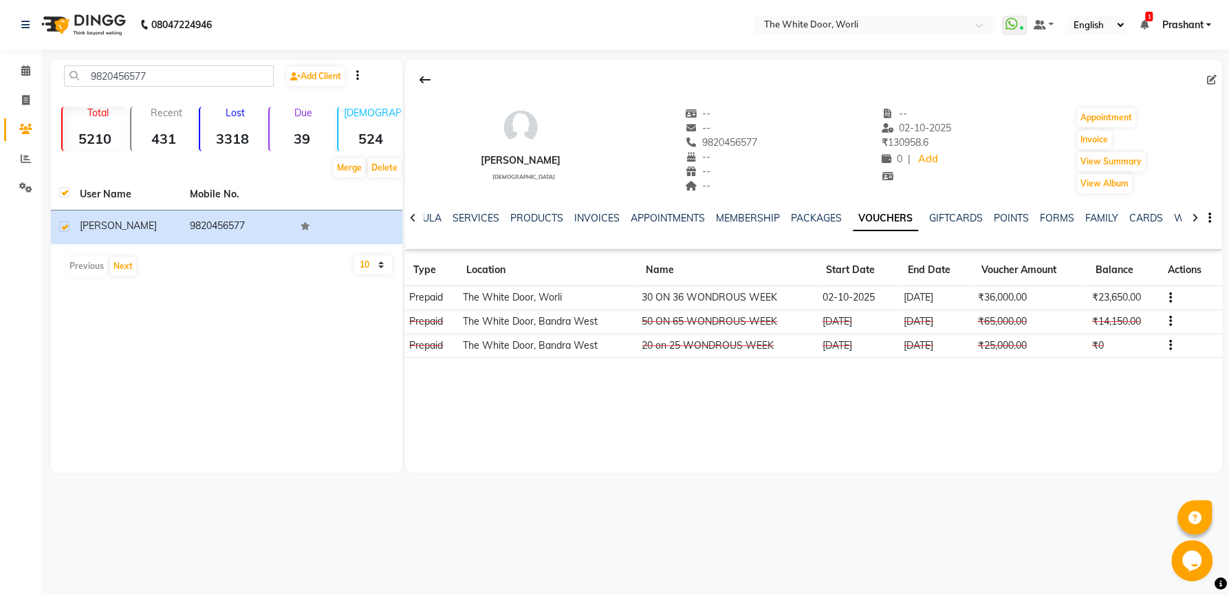
click at [1163, 320] on td at bounding box center [1191, 322] width 63 height 24
click at [1170, 321] on icon "button" at bounding box center [1171, 321] width 3 height 1
click at [1066, 323] on div "Edit" at bounding box center [1106, 320] width 86 height 17
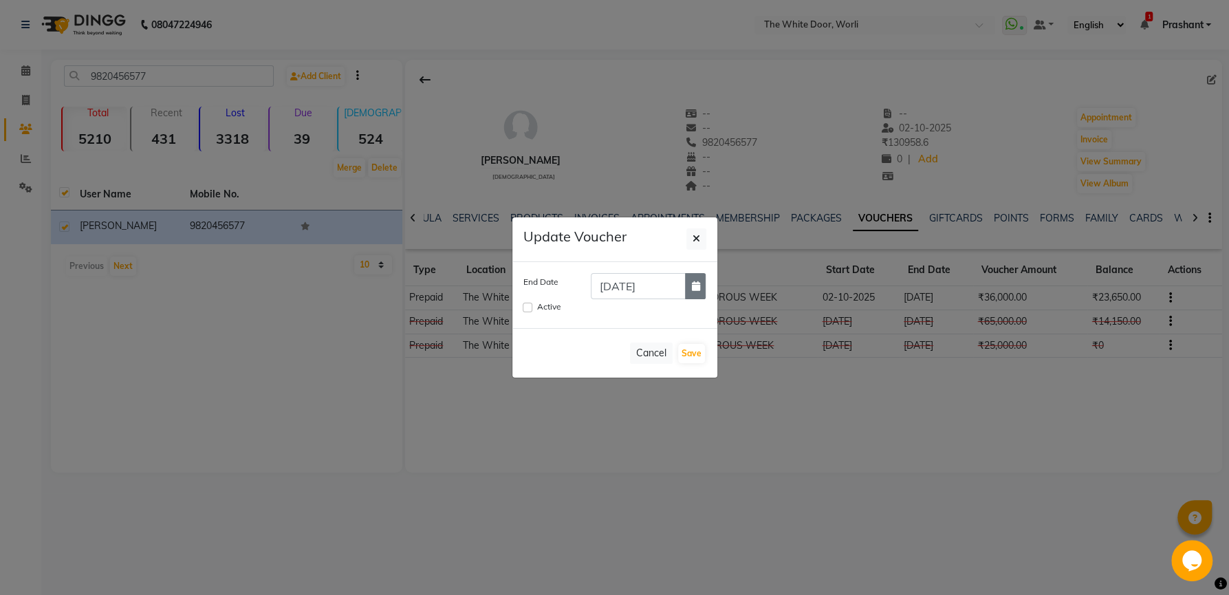
click at [698, 290] on icon "button" at bounding box center [695, 286] width 8 height 10
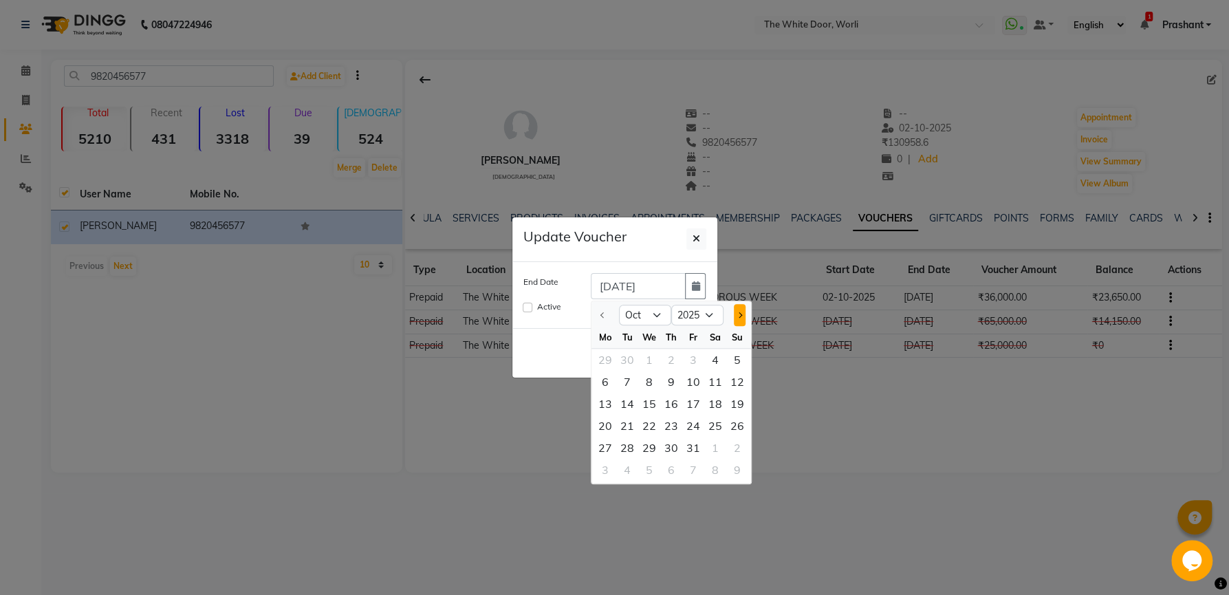
click at [742, 320] on button "Next month" at bounding box center [740, 315] width 12 height 22
select select "11"
click at [730, 444] on div "30" at bounding box center [737, 448] width 22 height 22
type input "30-11-2025"
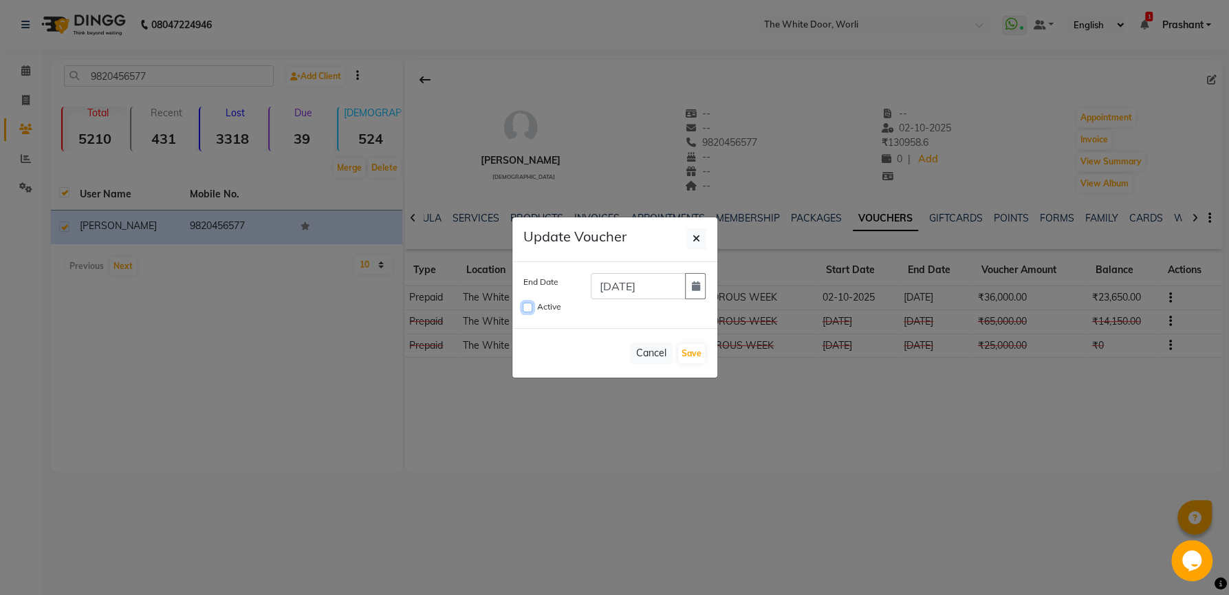
click at [531, 310] on input "Active" at bounding box center [528, 308] width 10 height 10
checkbox input "true"
click at [691, 354] on button "Save" at bounding box center [691, 353] width 27 height 19
checkbox input "false"
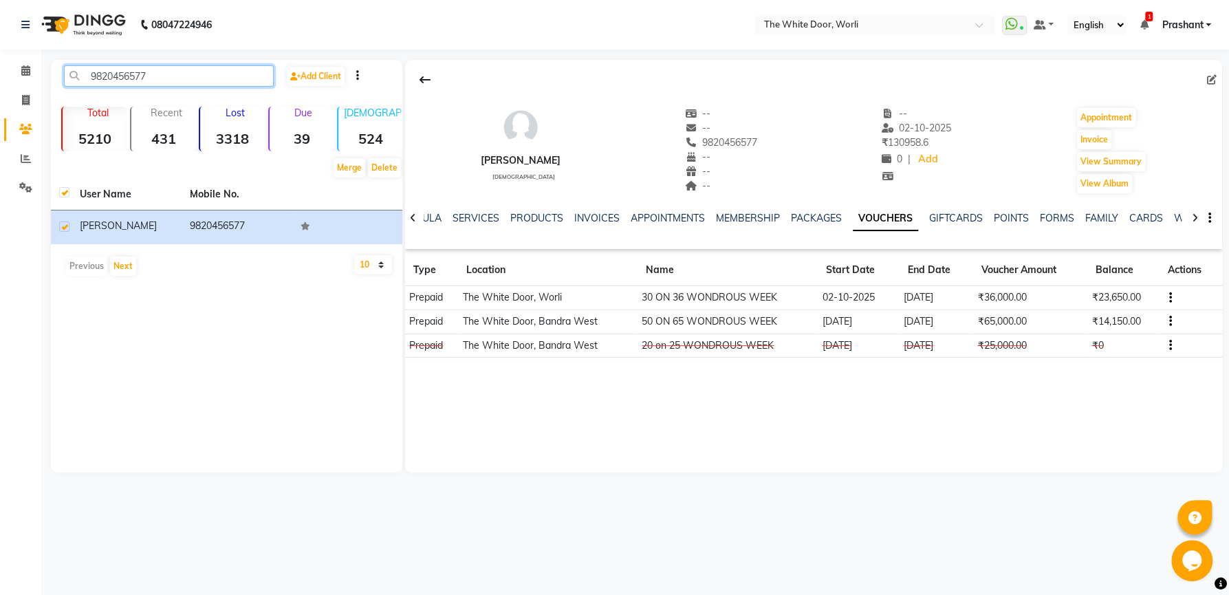
drag, startPoint x: 88, startPoint y: 70, endPoint x: 54, endPoint y: 72, distance: 34.5
click at [64, 70] on input "9820456577" at bounding box center [169, 75] width 210 height 21
paste input "19900654"
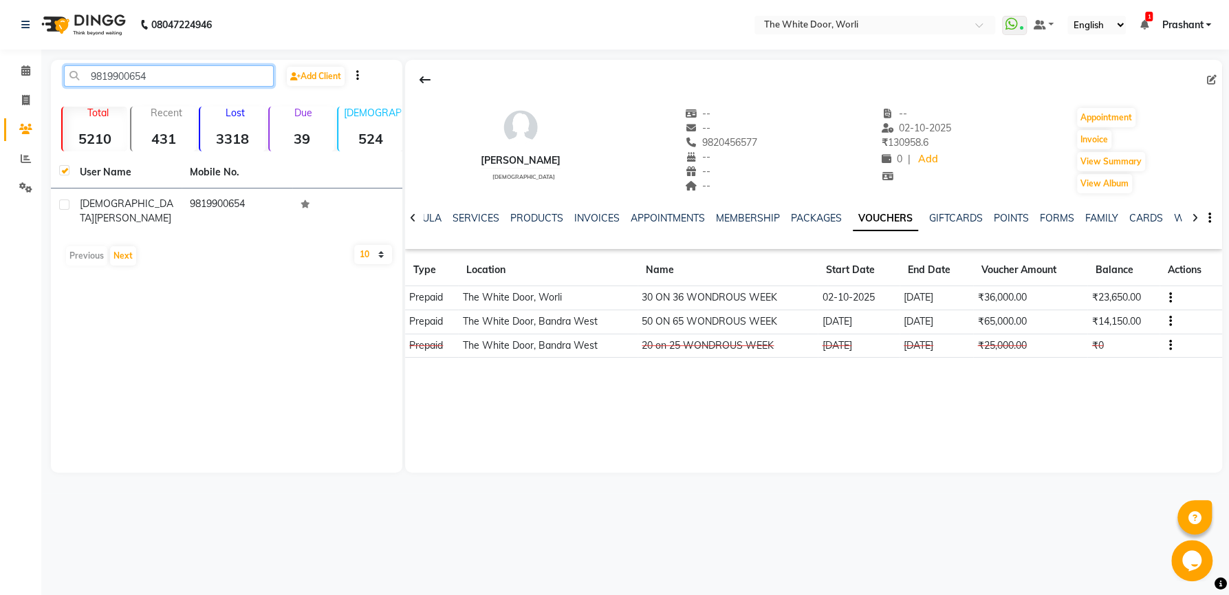
type input "9819900654"
click at [67, 204] on label at bounding box center [64, 205] width 10 height 10
click at [67, 204] on input "checkbox" at bounding box center [63, 205] width 9 height 9
checkbox input "true"
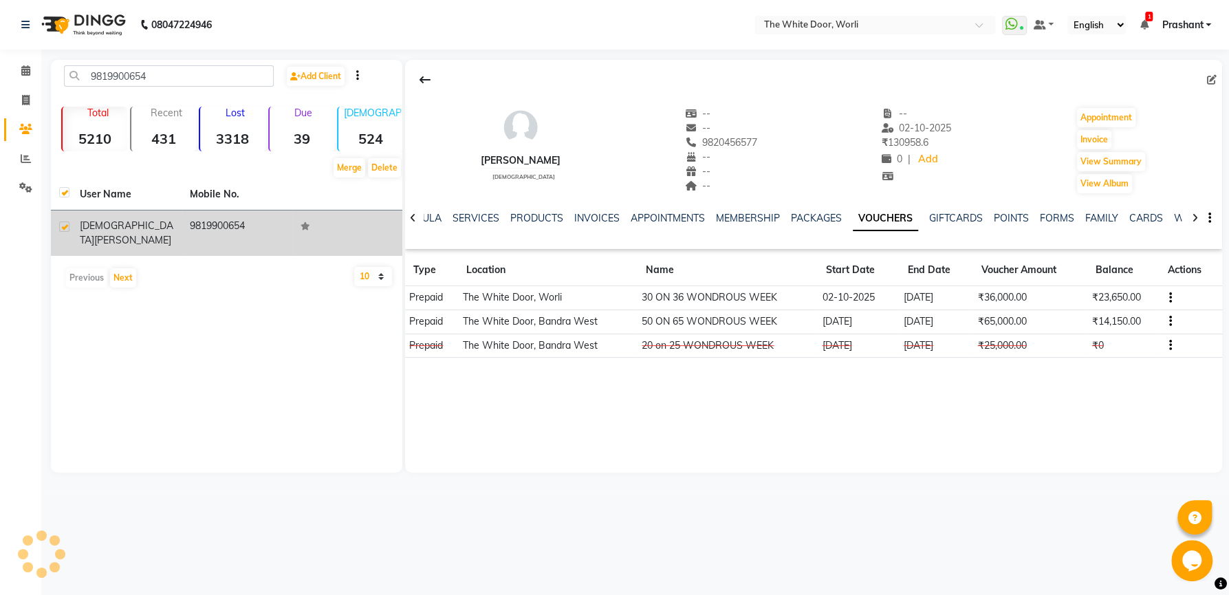
click at [98, 231] on span "Ashwita" at bounding box center [127, 232] width 94 height 27
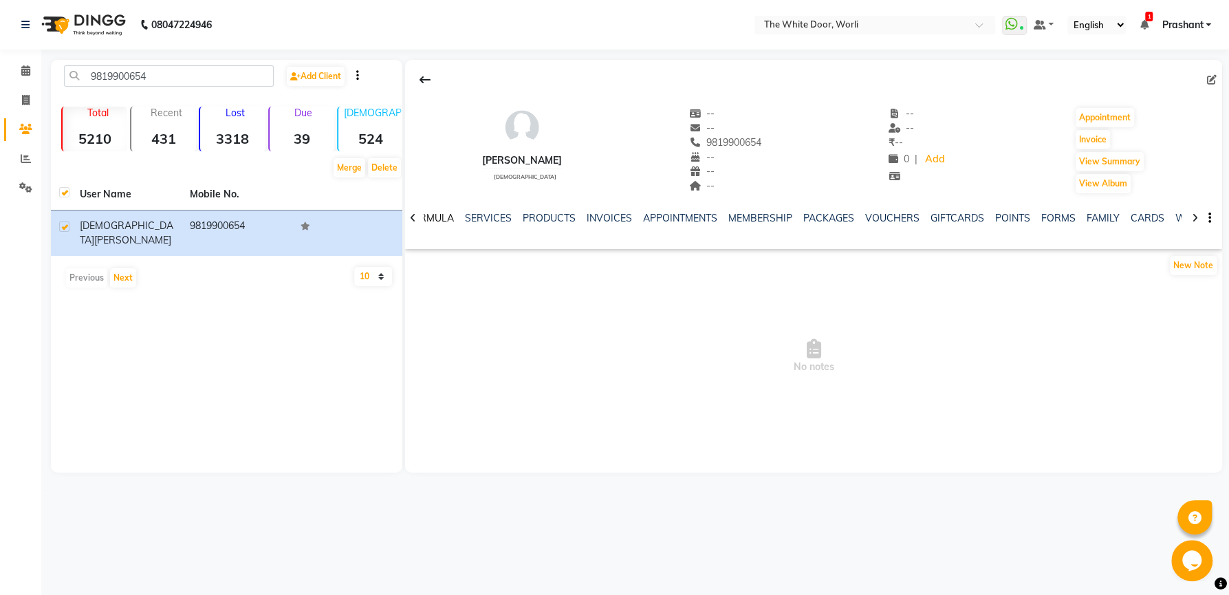
click at [429, 217] on link "FORMULA" at bounding box center [430, 218] width 47 height 12
click at [488, 217] on link "FORMULA" at bounding box center [500, 218] width 58 height 25
click at [841, 218] on link "MEMBERSHIP" at bounding box center [836, 218] width 64 height 12
click at [887, 218] on link "VOUCHERS" at bounding box center [913, 218] width 54 height 12
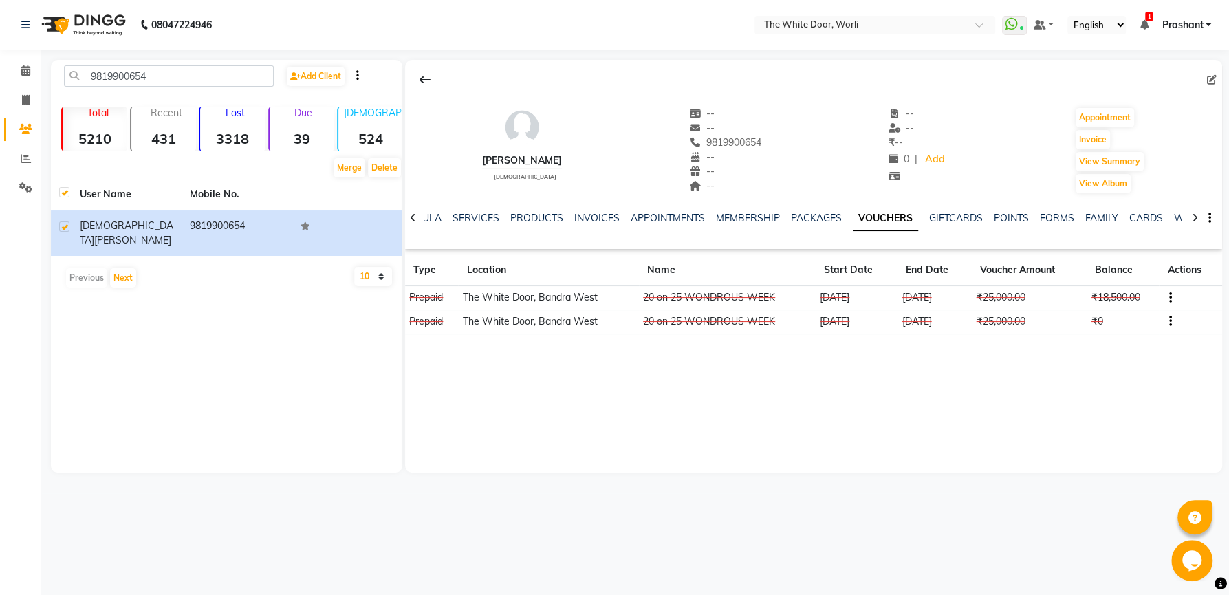
click at [1167, 300] on button "button" at bounding box center [1168, 297] width 8 height 14
click at [1074, 294] on div "Edit" at bounding box center [1106, 296] width 86 height 17
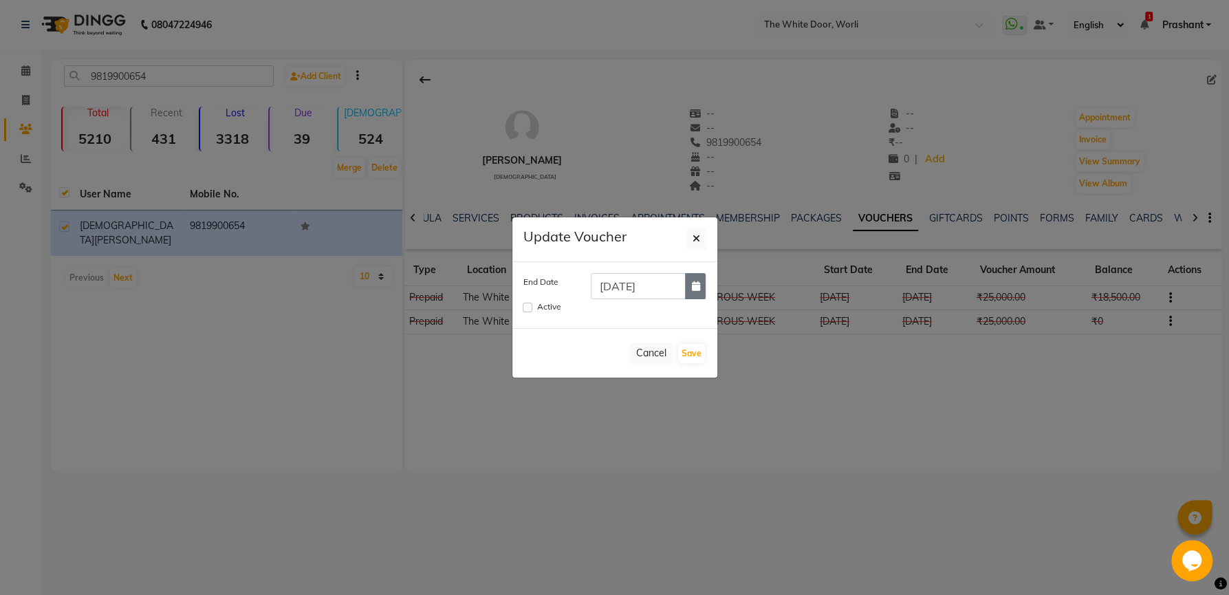
click at [691, 288] on icon "button" at bounding box center [695, 286] width 8 height 10
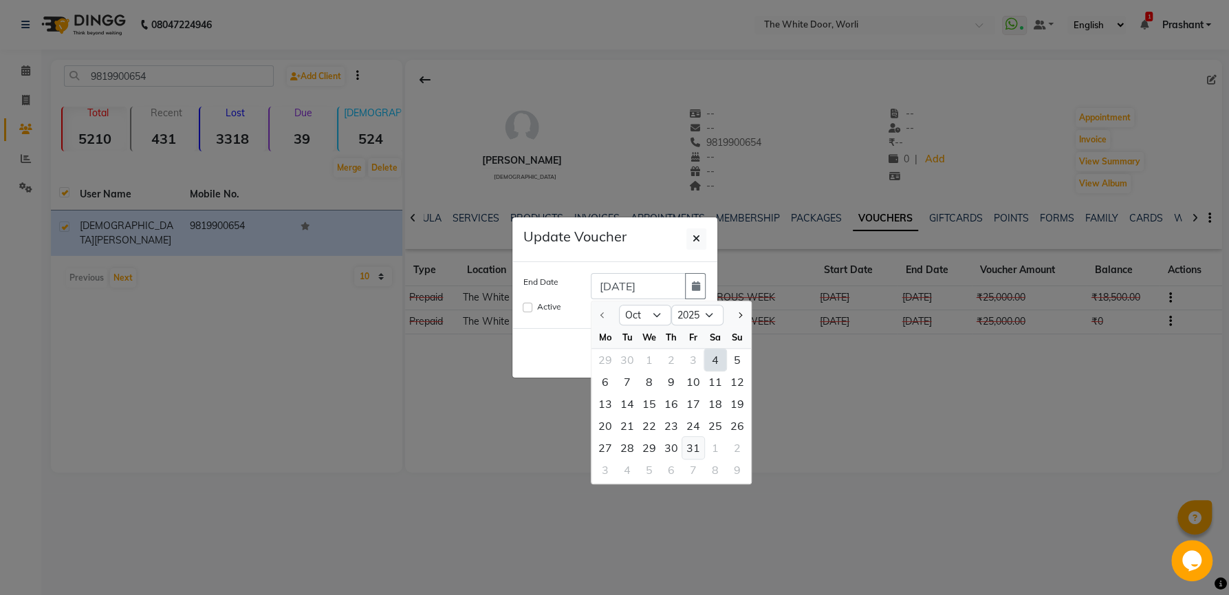
click at [699, 451] on div "31" at bounding box center [693, 448] width 22 height 22
type input "31-10-2025"
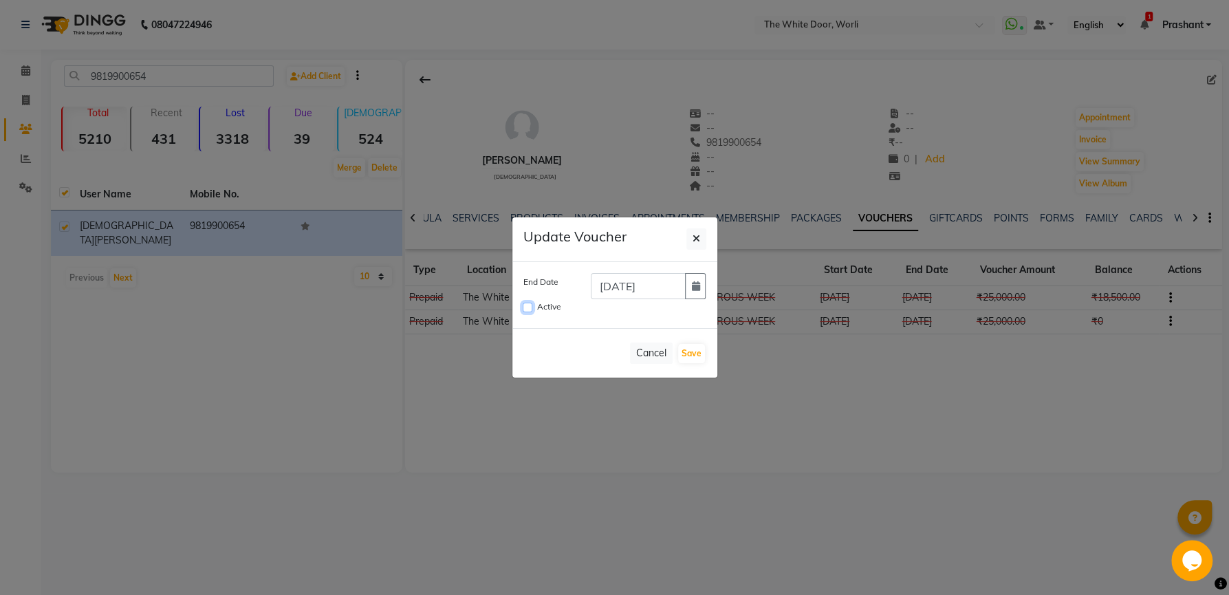
click at [530, 308] on input "Active" at bounding box center [528, 308] width 10 height 10
checkbox input "true"
click at [696, 356] on button "Save" at bounding box center [691, 353] width 27 height 19
checkbox input "false"
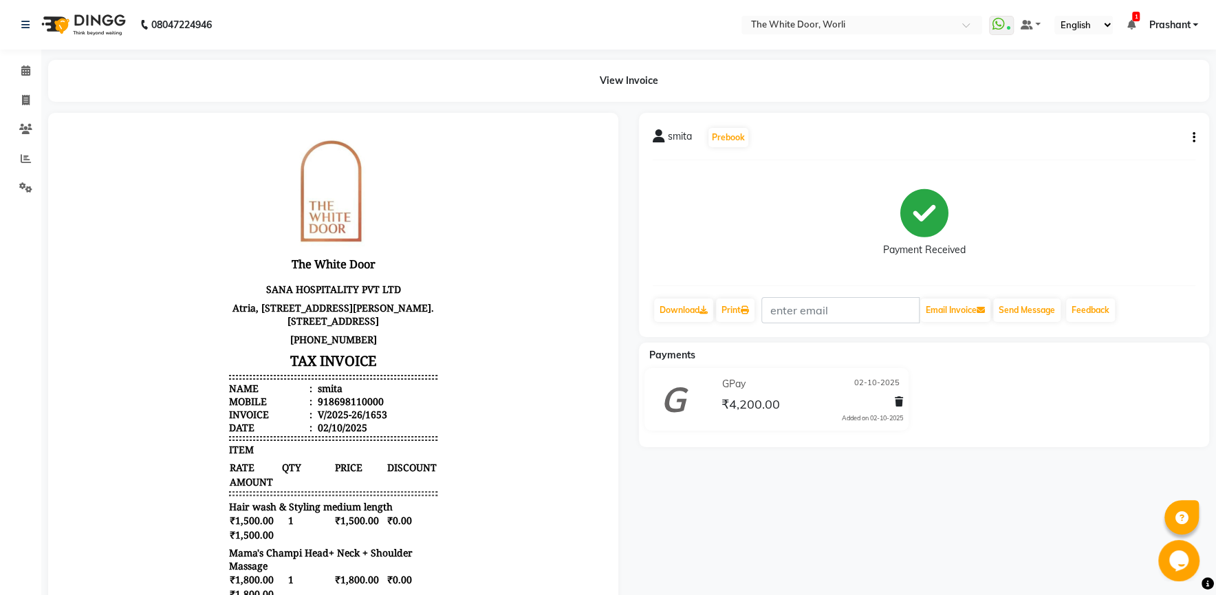
click at [1194, 131] on button "button" at bounding box center [1191, 138] width 8 height 14
click at [1128, 149] on div "Edit Item Staff" at bounding box center [1126, 146] width 94 height 17
select select
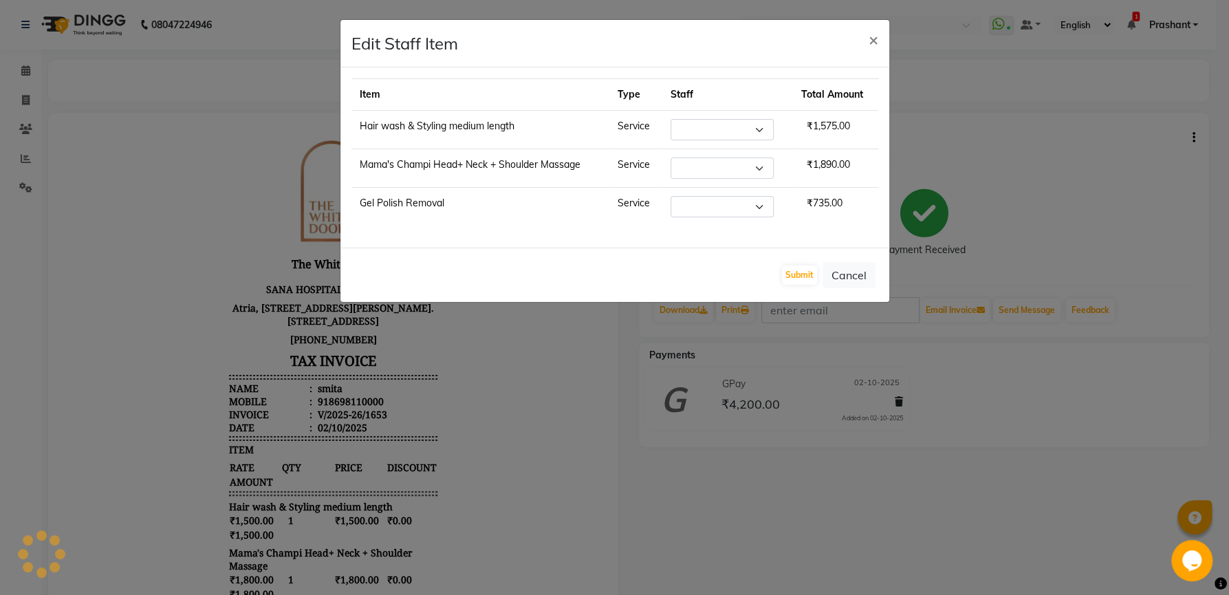
select select "50222"
select select "65695"
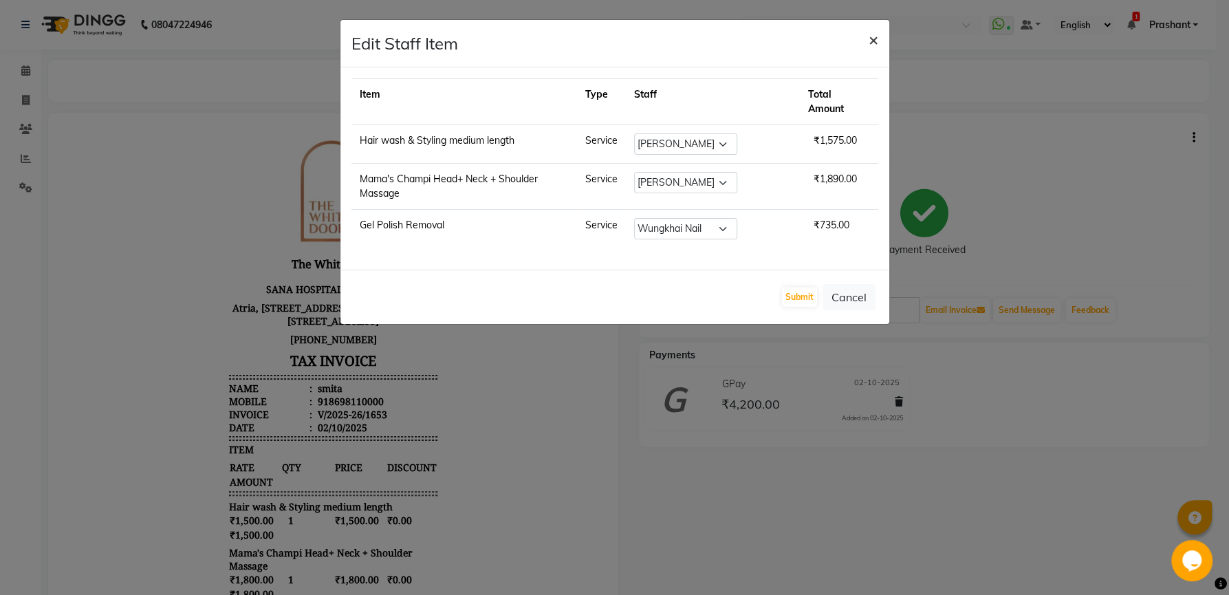
click at [876, 33] on span "×" at bounding box center [874, 39] width 10 height 21
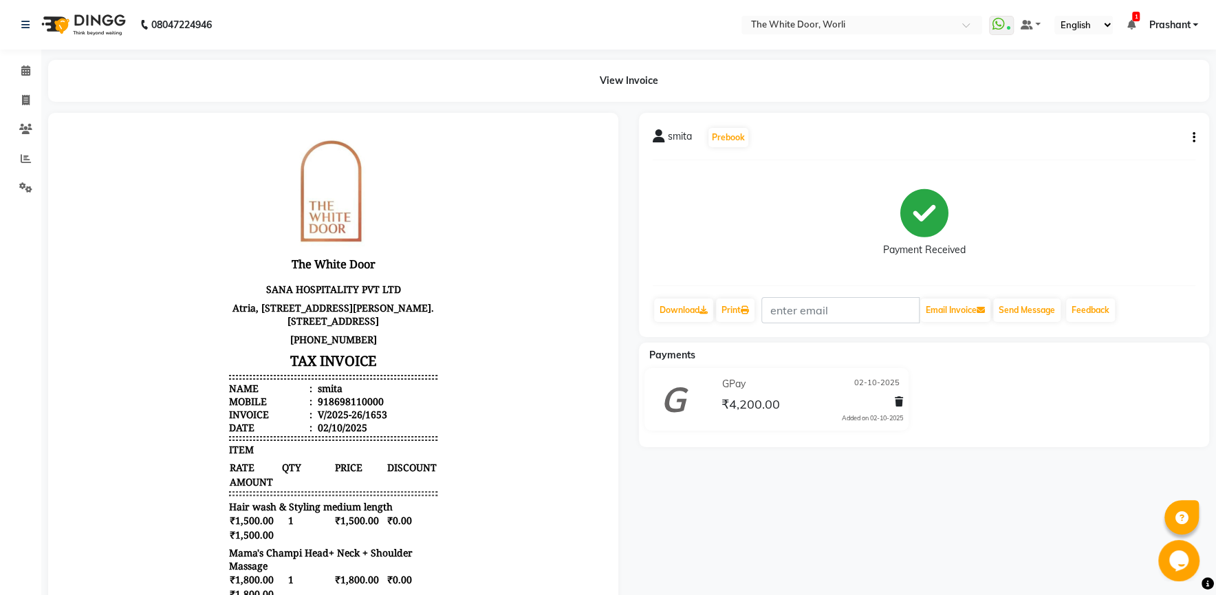
click at [1194, 138] on icon "button" at bounding box center [1194, 138] width 3 height 1
click at [1119, 158] on div "Edit Invoice" at bounding box center [1126, 163] width 94 height 17
select select "service"
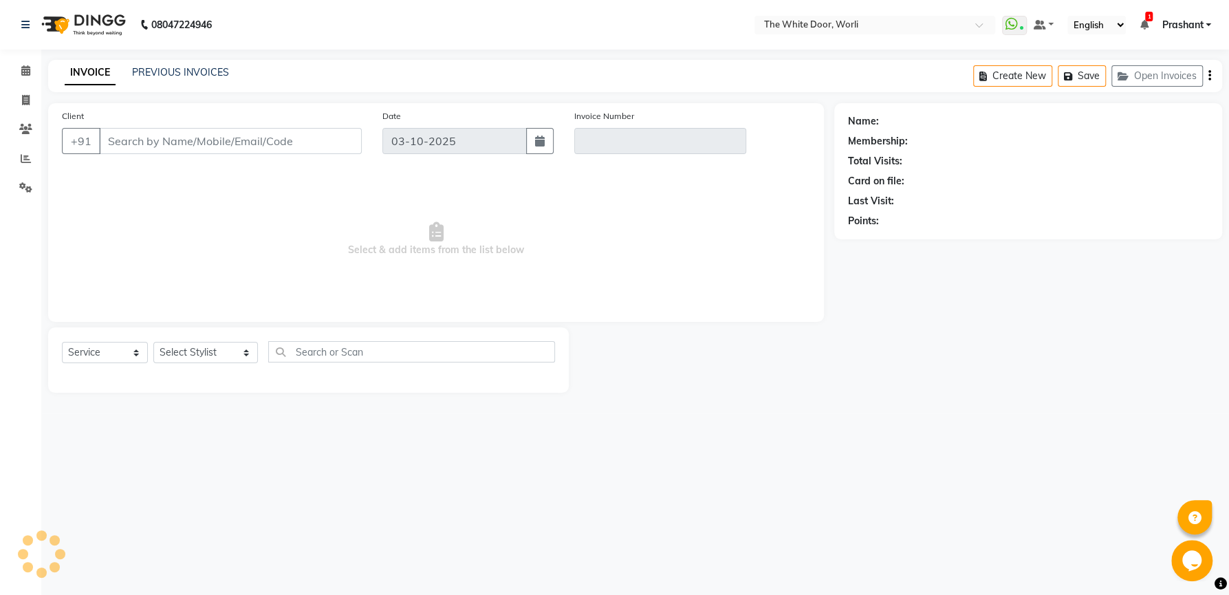
type input "8698110000"
type input "V/2025-26/1653"
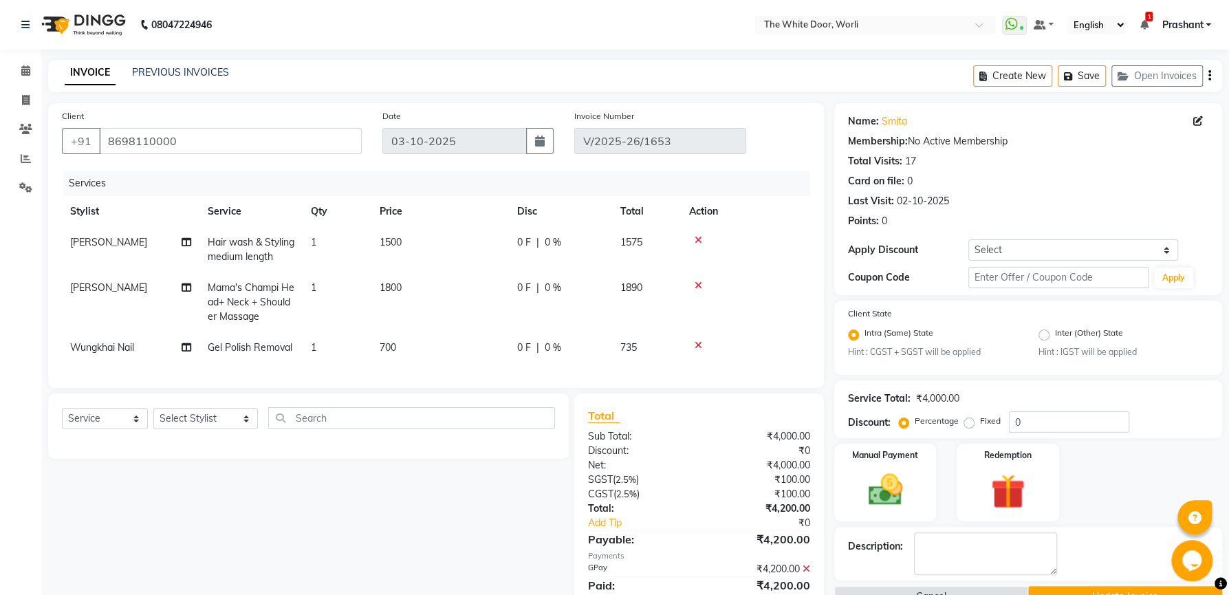
type input "02-10-2025"
select select "select"
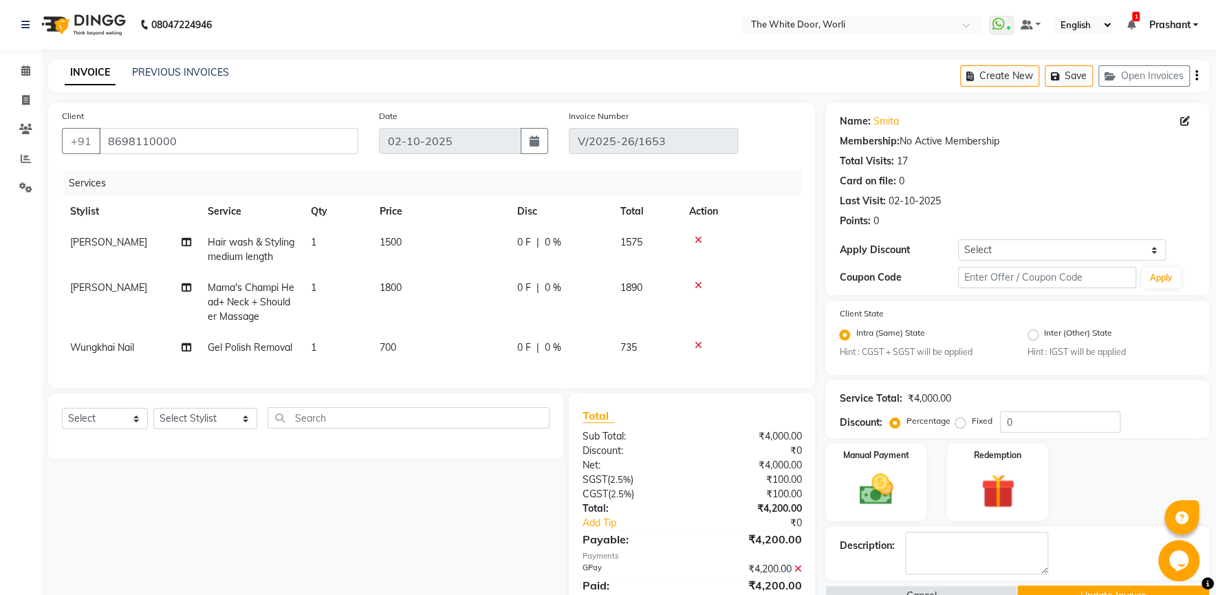
scroll to position [63, 0]
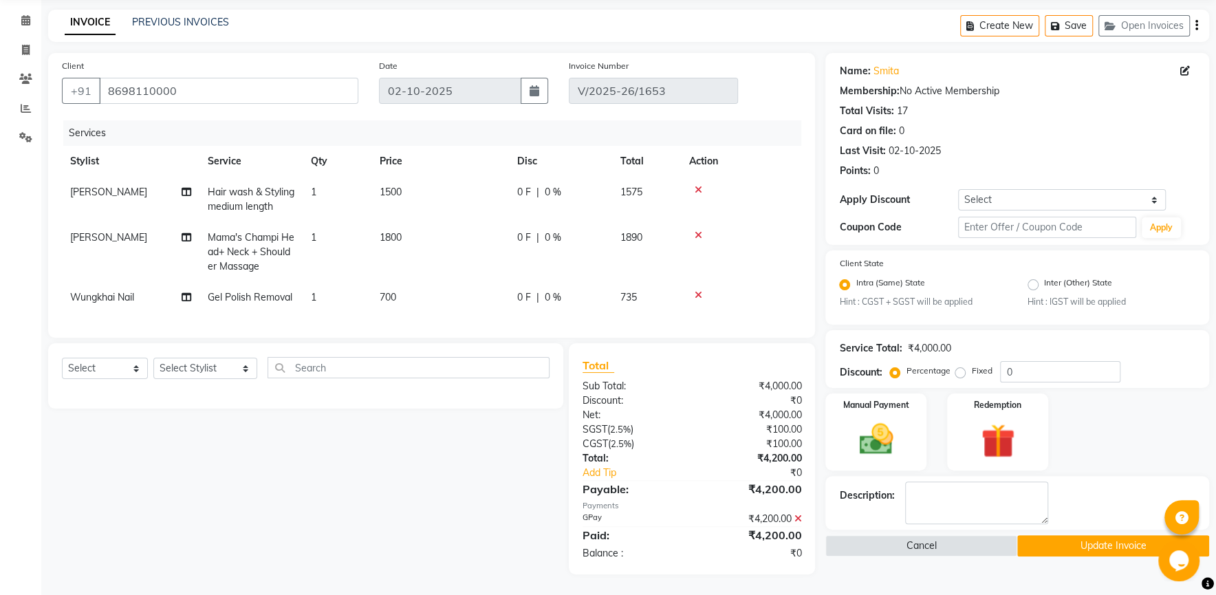
click at [797, 519] on icon at bounding box center [798, 519] width 8 height 10
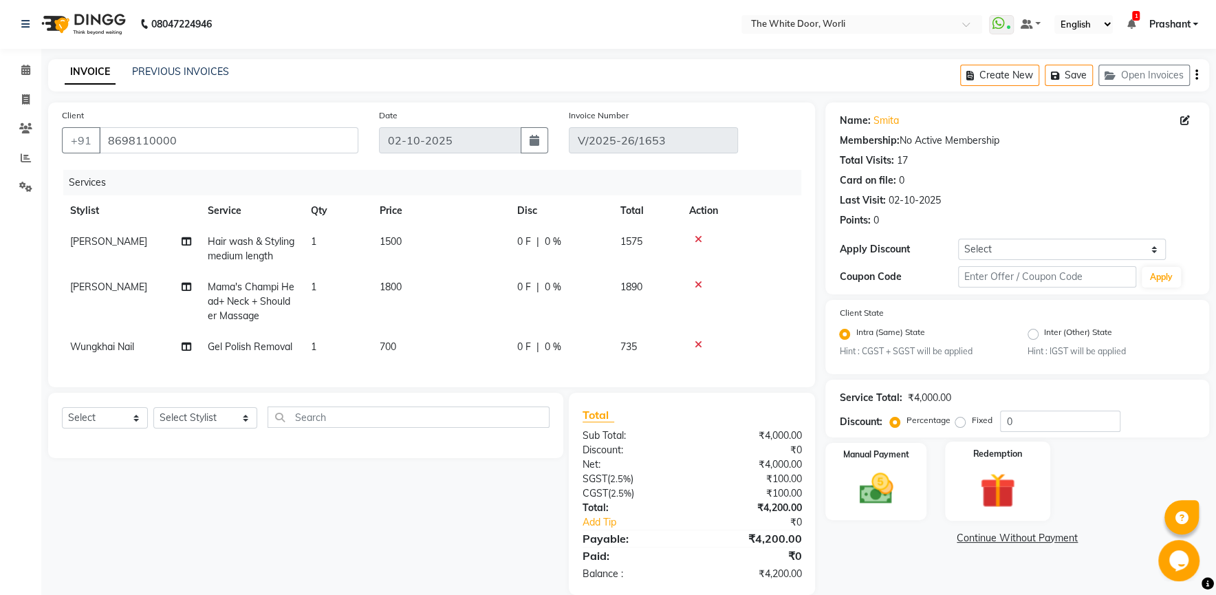
scroll to position [0, 0]
click at [886, 486] on img at bounding box center [876, 490] width 57 height 41
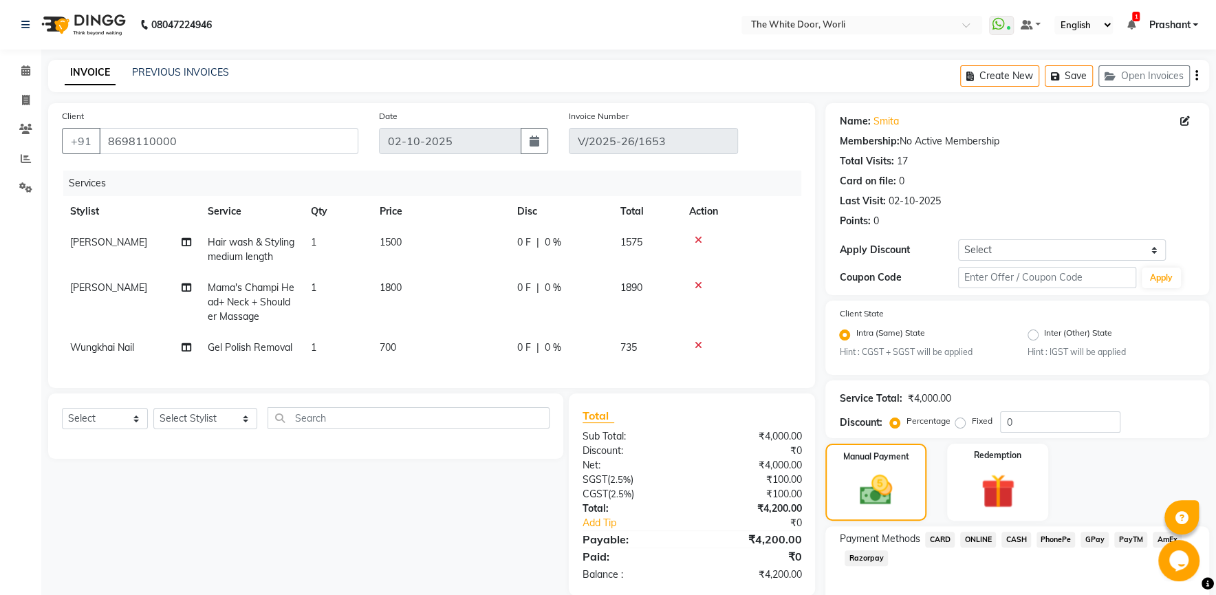
click at [1017, 542] on span "CASH" at bounding box center [1017, 540] width 30 height 16
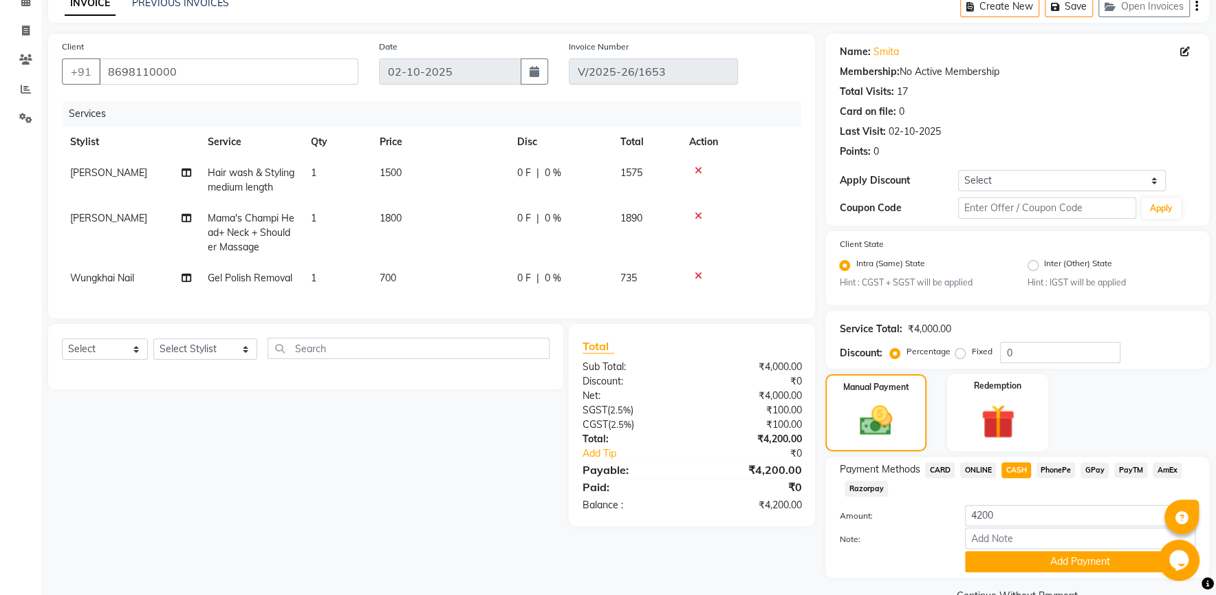
scroll to position [74, 0]
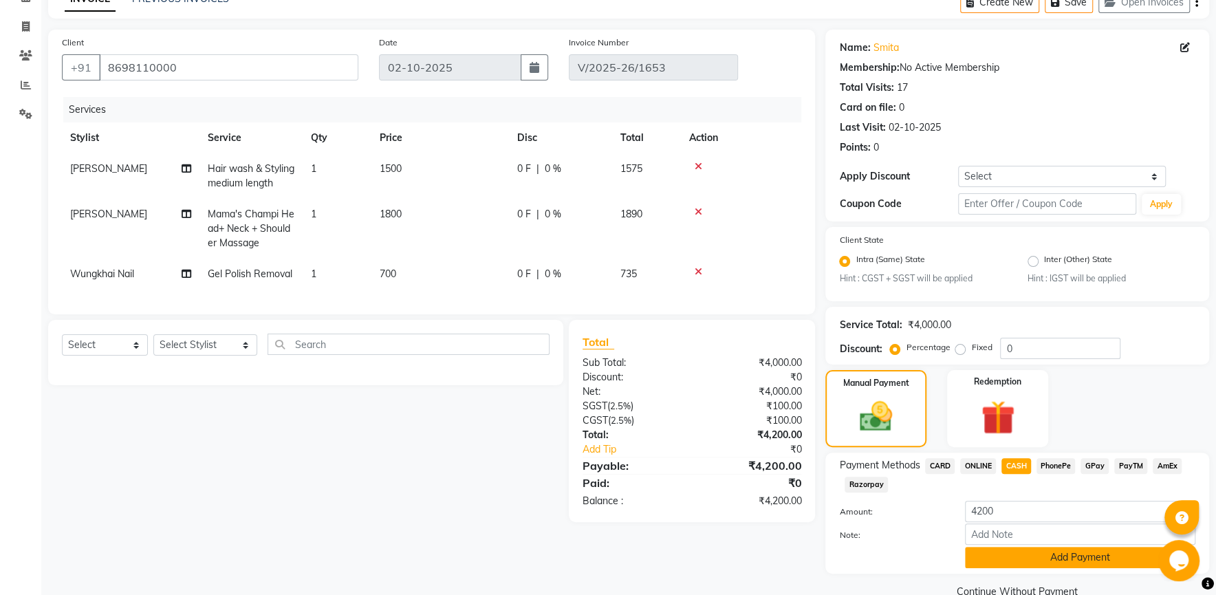
click at [1075, 563] on button "Add Payment" at bounding box center [1080, 557] width 230 height 21
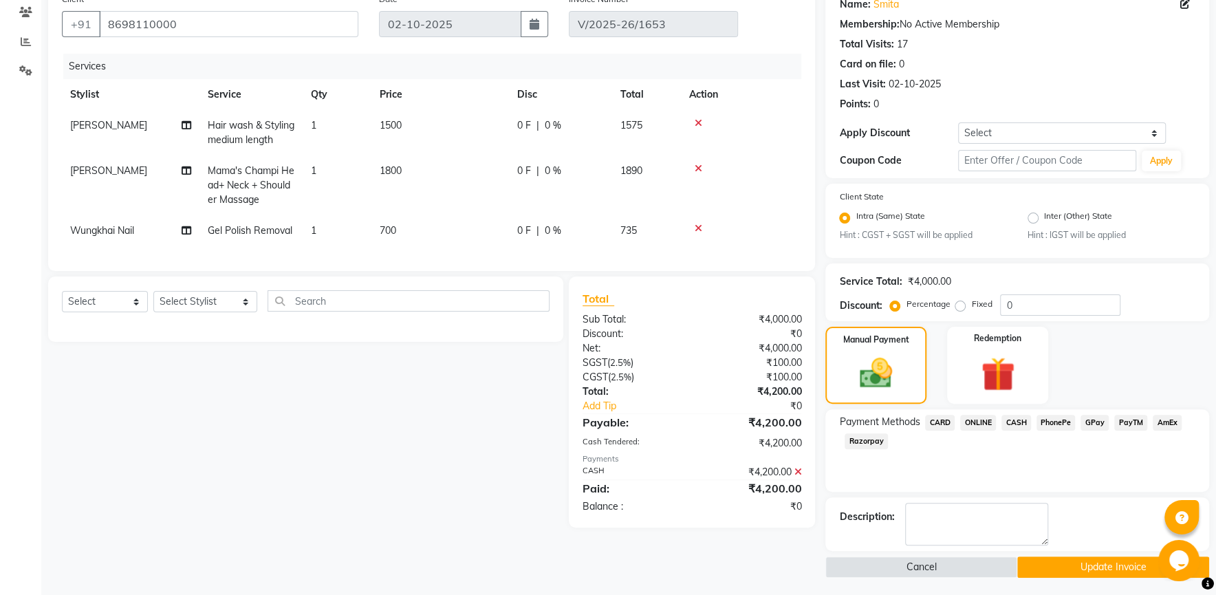
scroll to position [121, 0]
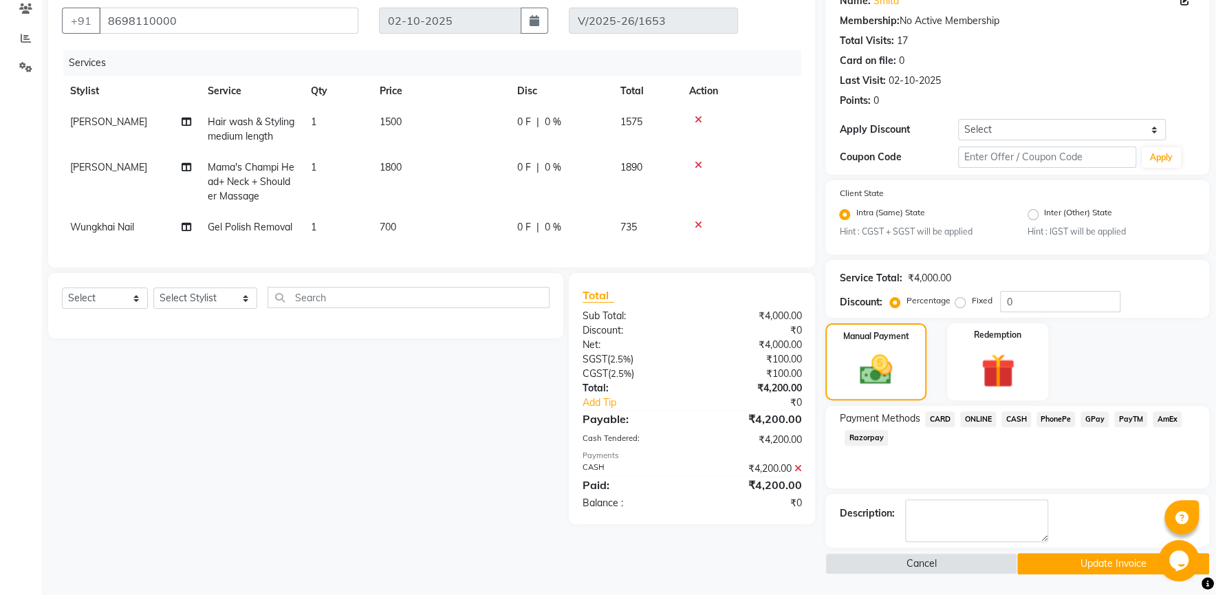
click at [1111, 568] on button "Update Invoice" at bounding box center [1113, 563] width 192 height 21
